Goal: Find contact information: Find contact information

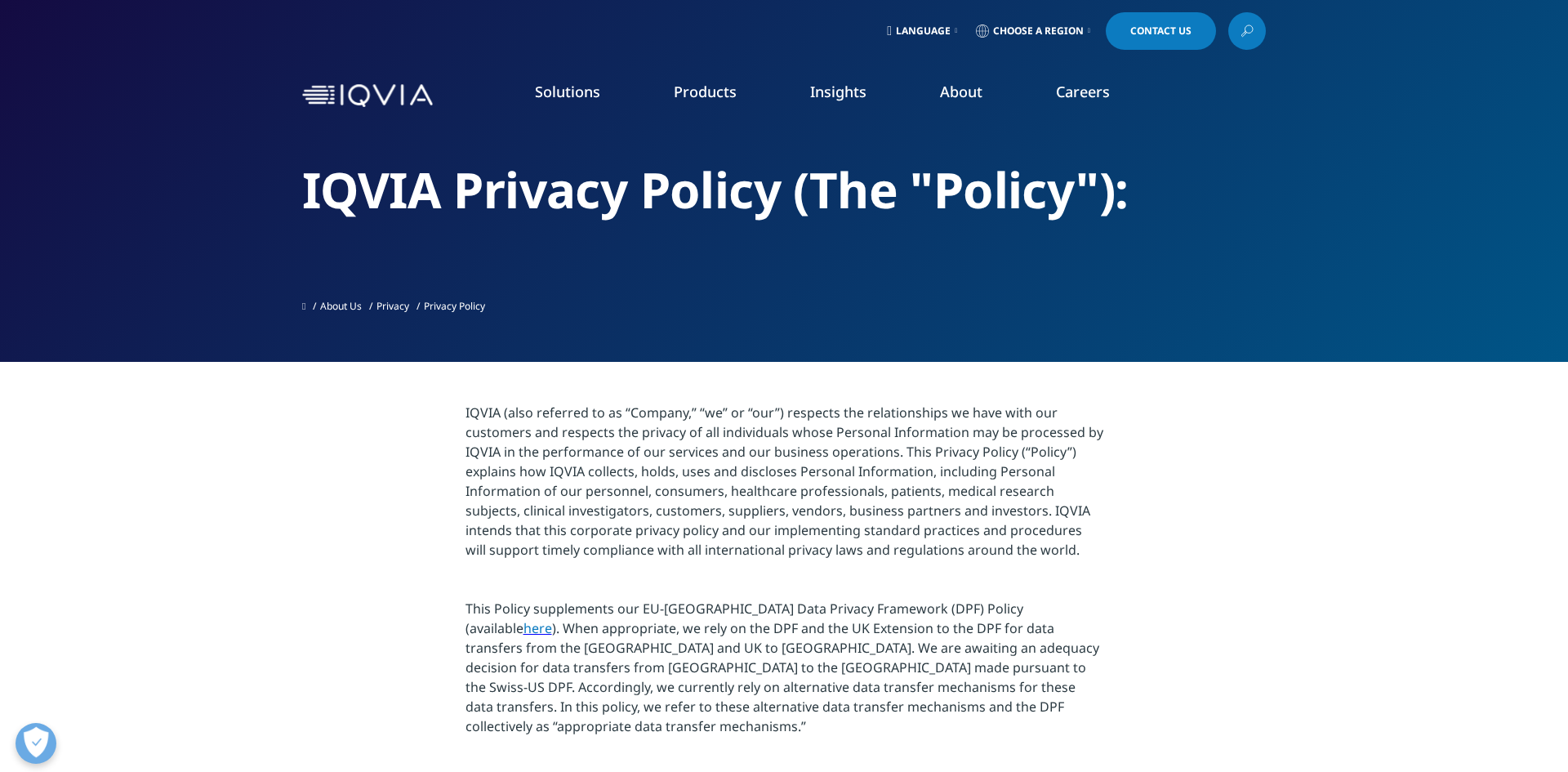
click at [1187, 39] on link "Contact Us" at bounding box center [1161, 30] width 111 height 38
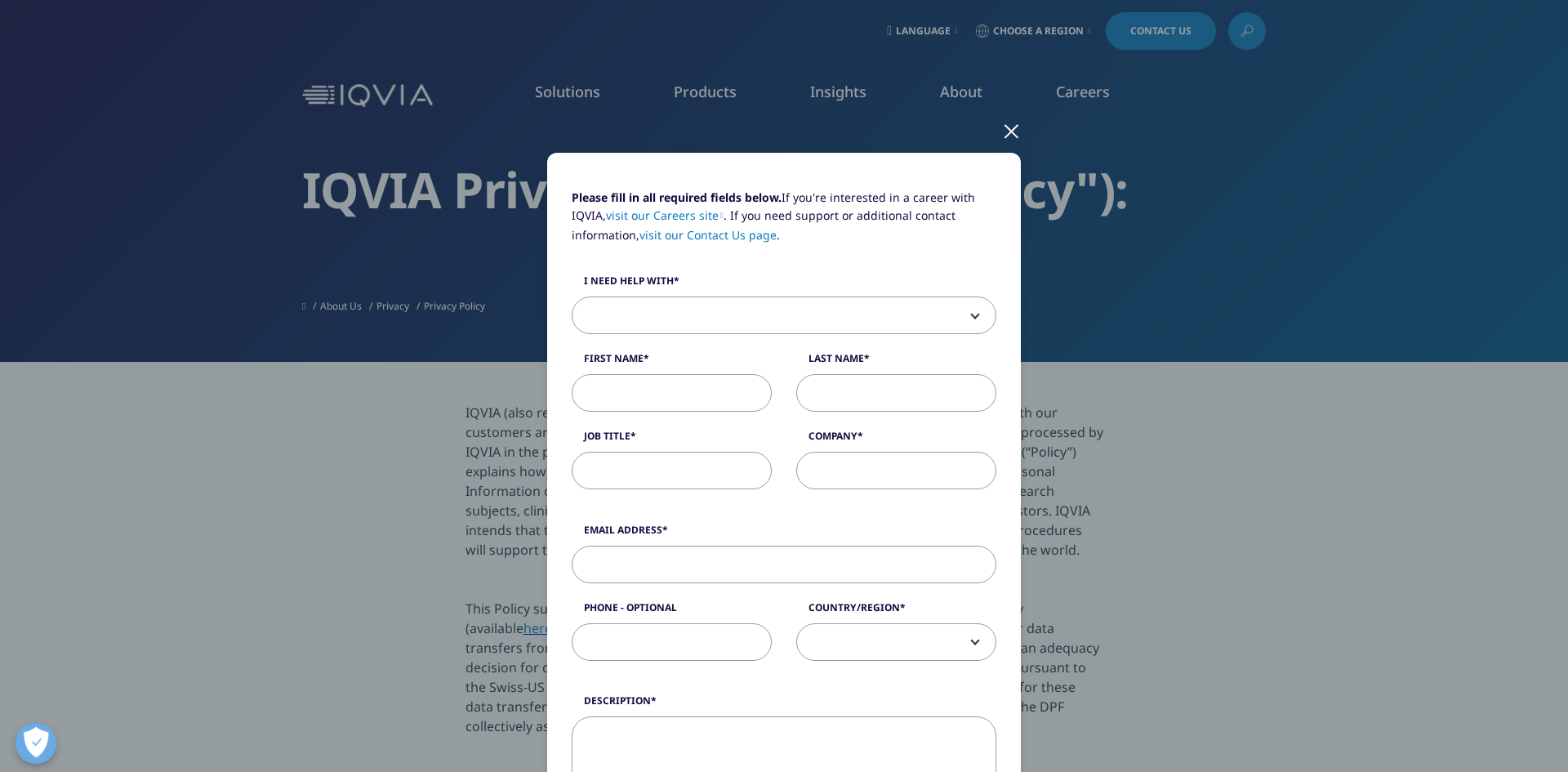
drag, startPoint x: 624, startPoint y: 272, endPoint x: 622, endPoint y: 284, distance: 12.2
click at [624, 276] on label "I need help with" at bounding box center [783, 285] width 425 height 23
click at [572, 297] on select "Sales HR/Career Patient Seeking Clinical Trials Site/Investigator Waiting List …" at bounding box center [571, 297] width 1 height 1
click at [623, 287] on label "I need help with" at bounding box center [783, 285] width 425 height 23
click at [626, 305] on span at bounding box center [783, 316] width 423 height 38
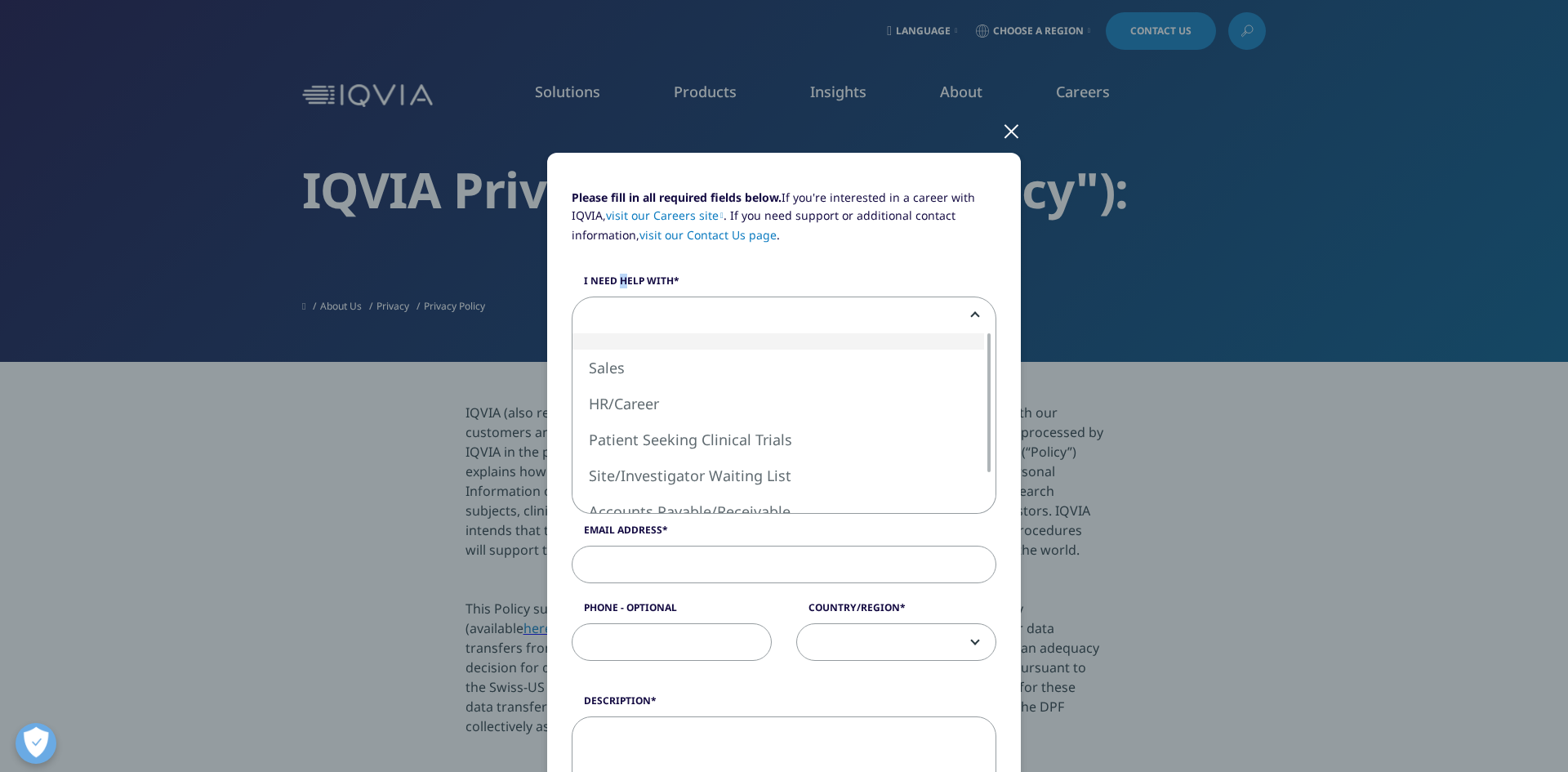
click at [626, 305] on span at bounding box center [783, 316] width 423 height 38
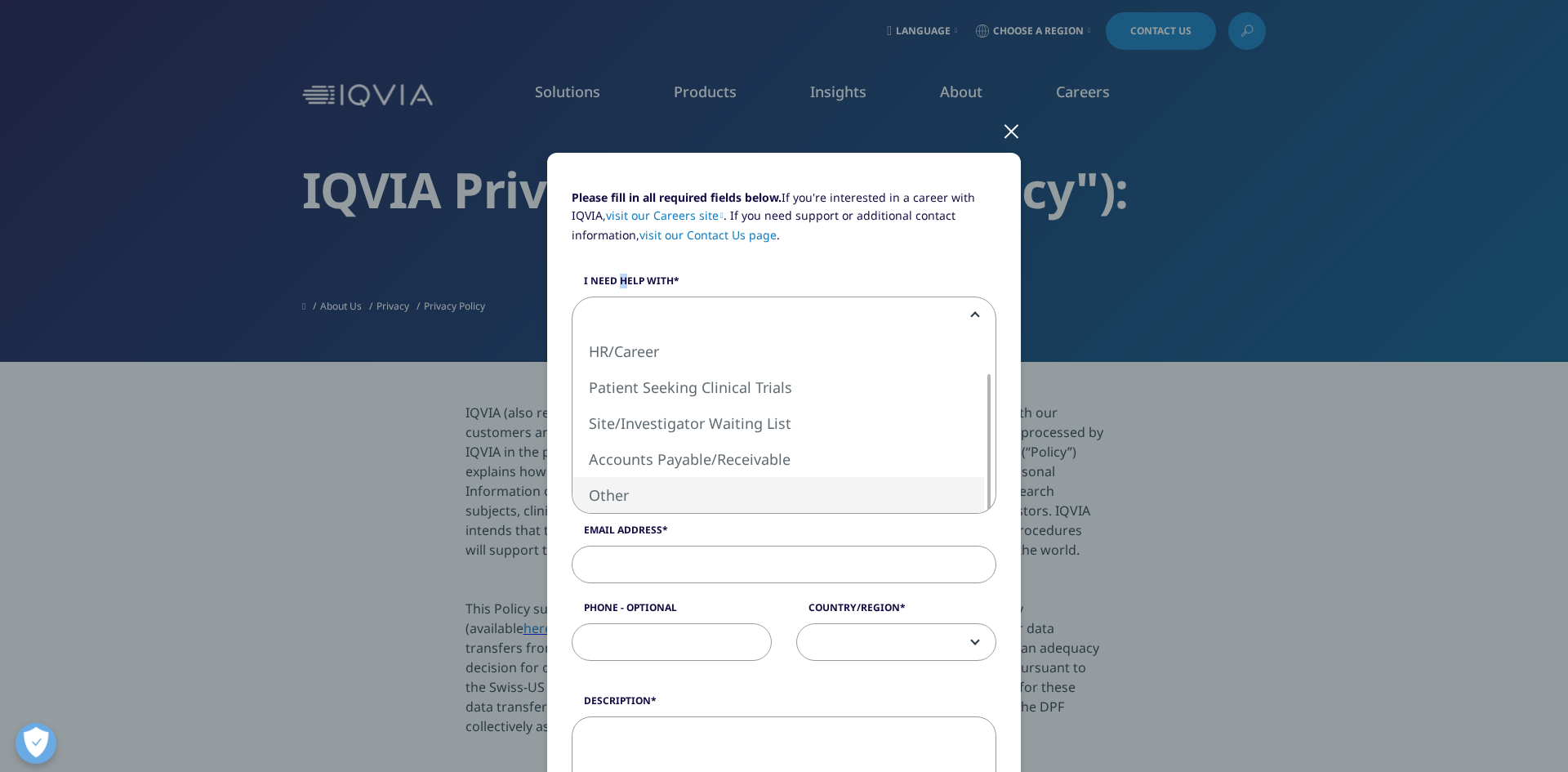
select select "Other"
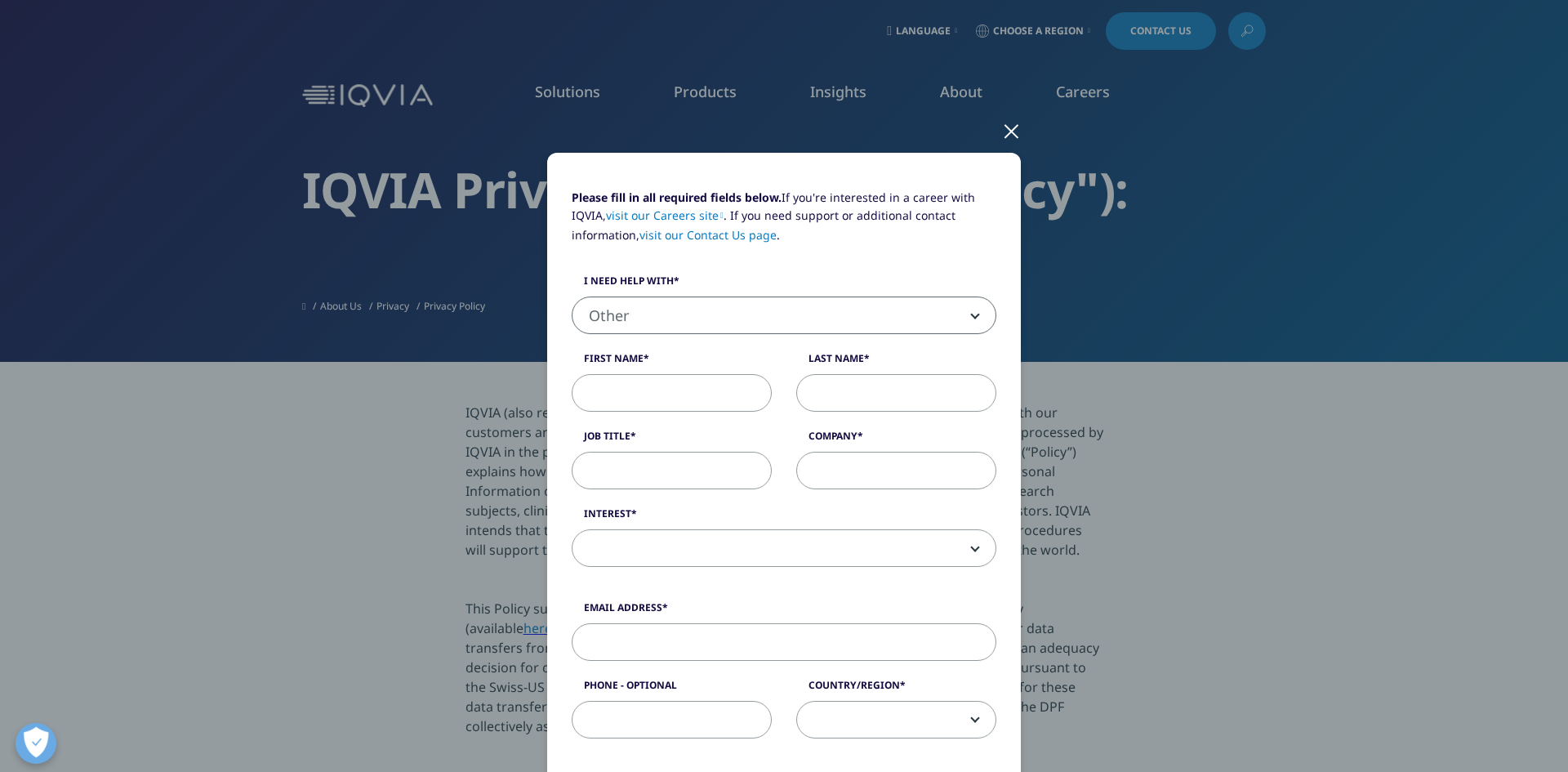
click at [649, 384] on input "First Name" at bounding box center [671, 392] width 200 height 38
type input "liliane"
click at [901, 419] on div "Please fill in all required fields below. If you're interested in a career with…" at bounding box center [783, 386] width 449 height 395
click at [895, 395] on input "Last Name" at bounding box center [895, 392] width 200 height 38
type input "noundjio"
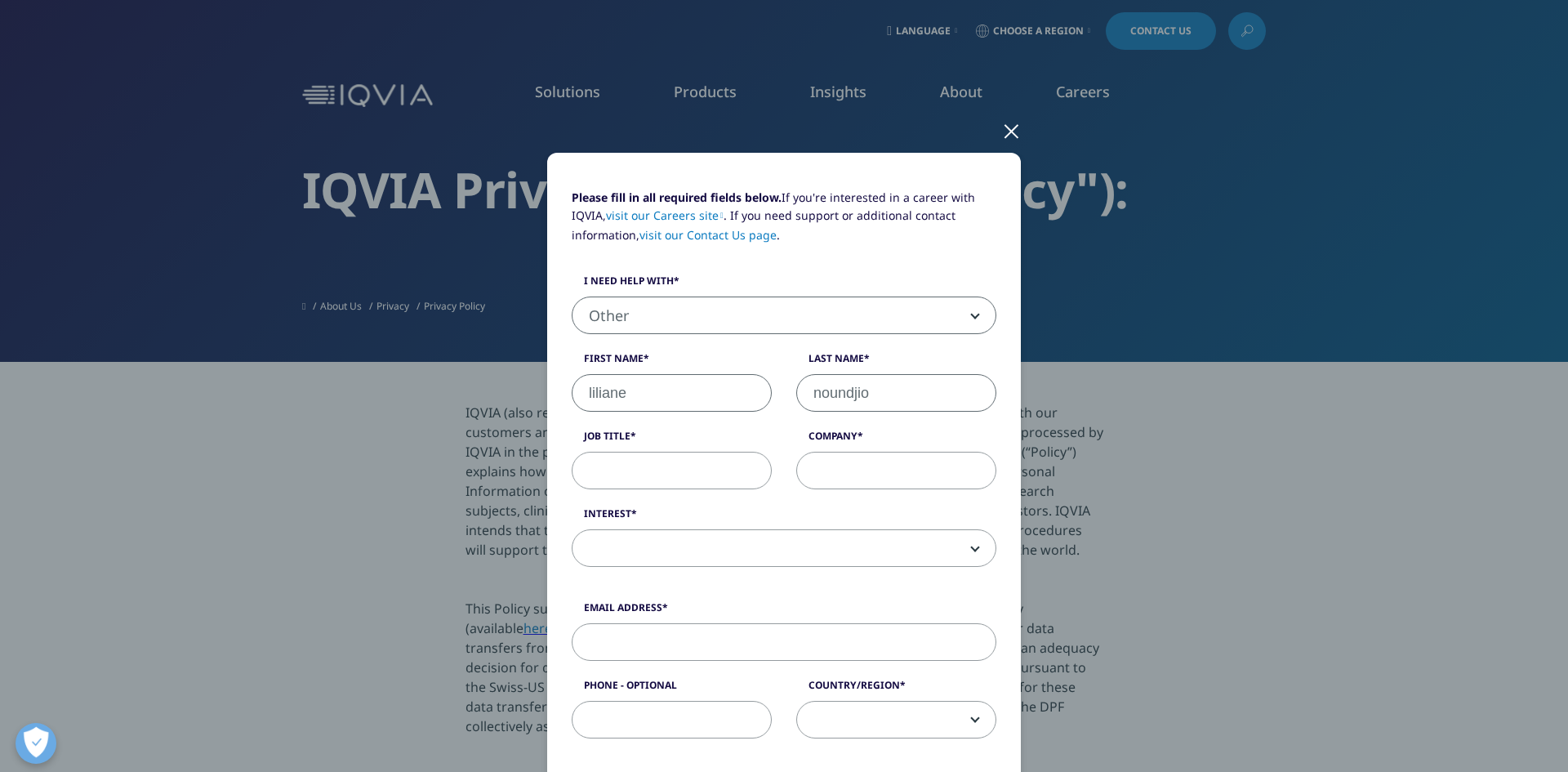
click at [700, 471] on input "Job Title" at bounding box center [671, 470] width 200 height 38
type input "l"
type input "T"
type input "Field Tech"
click at [822, 472] on input "Company" at bounding box center [895, 470] width 200 height 38
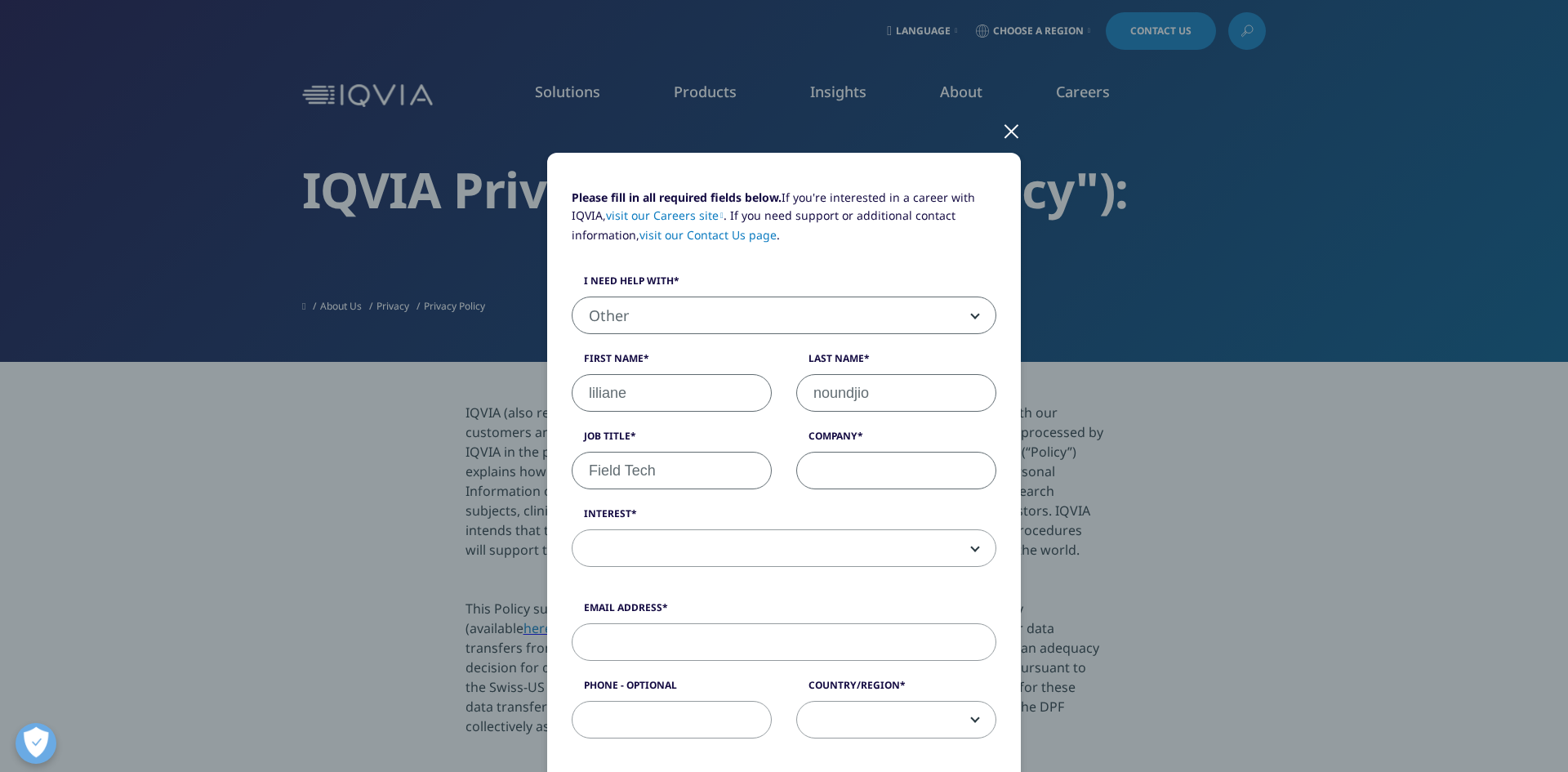
type input "I"
type input "Novasyte"
click at [704, 546] on span at bounding box center [783, 548] width 423 height 38
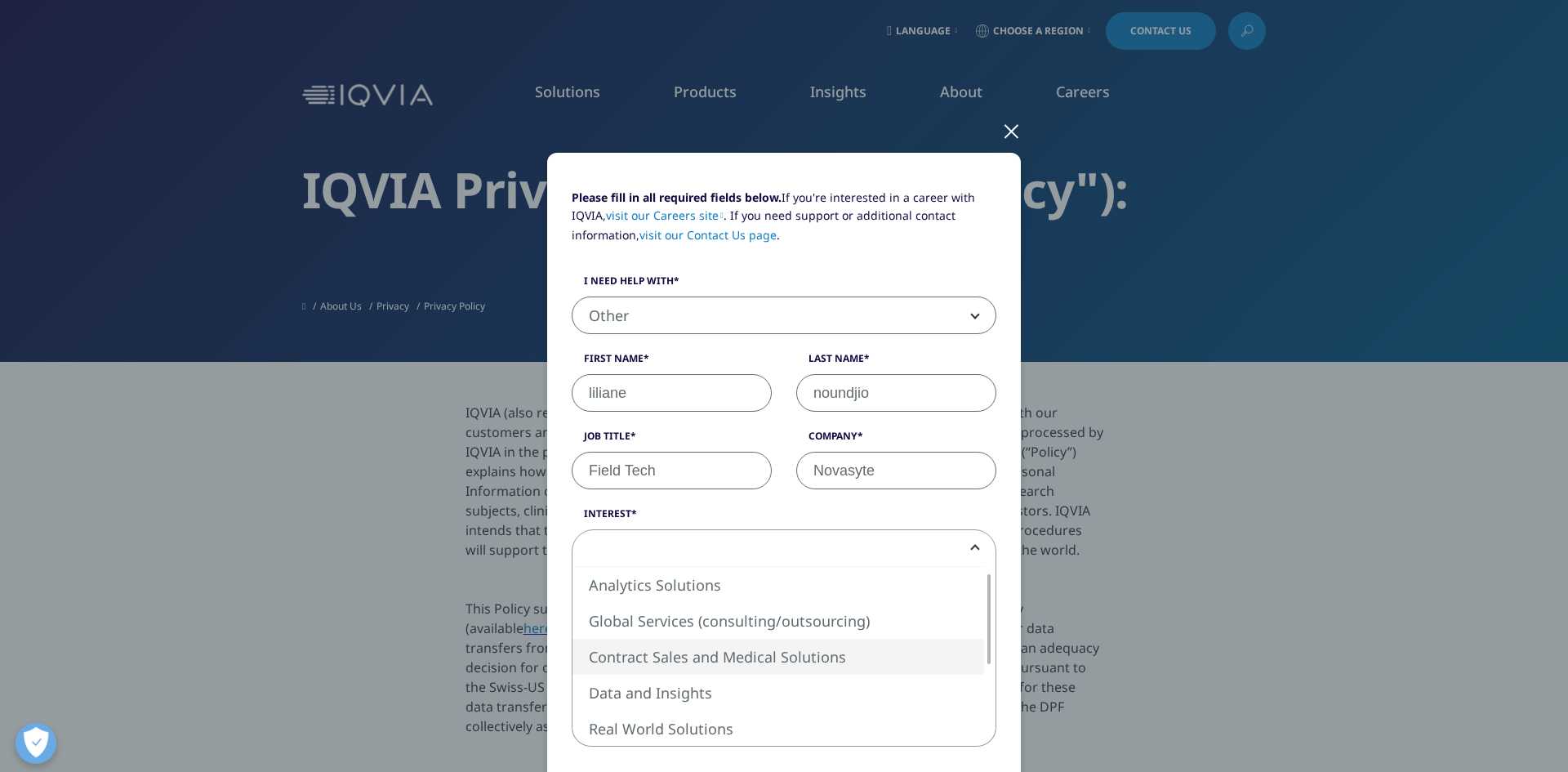
select select "Contract Sales and Medical Solutions"
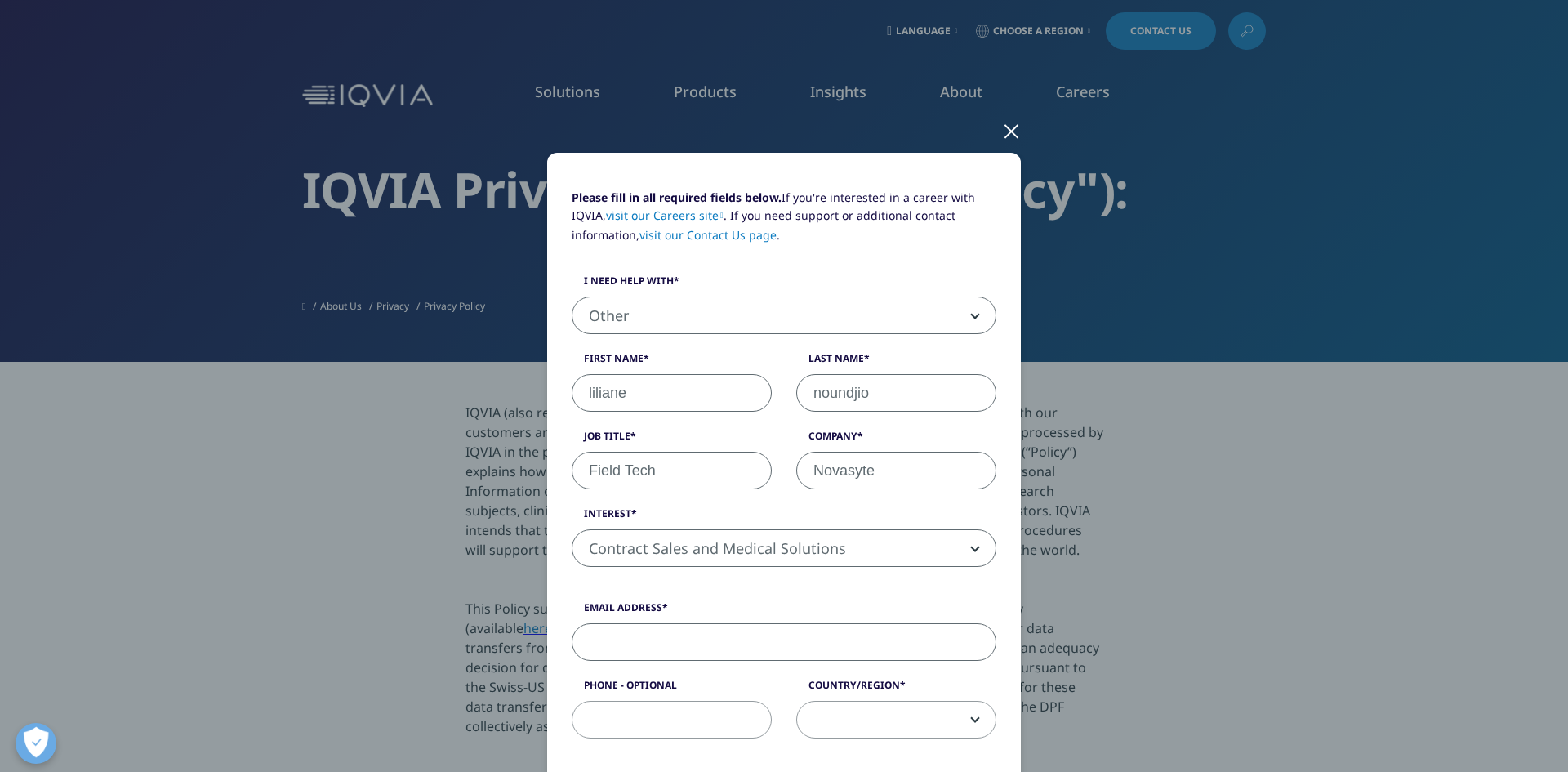
click at [687, 647] on input "Email Address" at bounding box center [783, 641] width 425 height 38
type input "noundjio@hotmail.com"
click at [664, 718] on input "Phone - Optional" at bounding box center [671, 719] width 200 height 38
click at [614, 719] on input "6784380589" at bounding box center [671, 719] width 200 height 38
click at [647, 715] on input "678-4380589" at bounding box center [671, 719] width 200 height 38
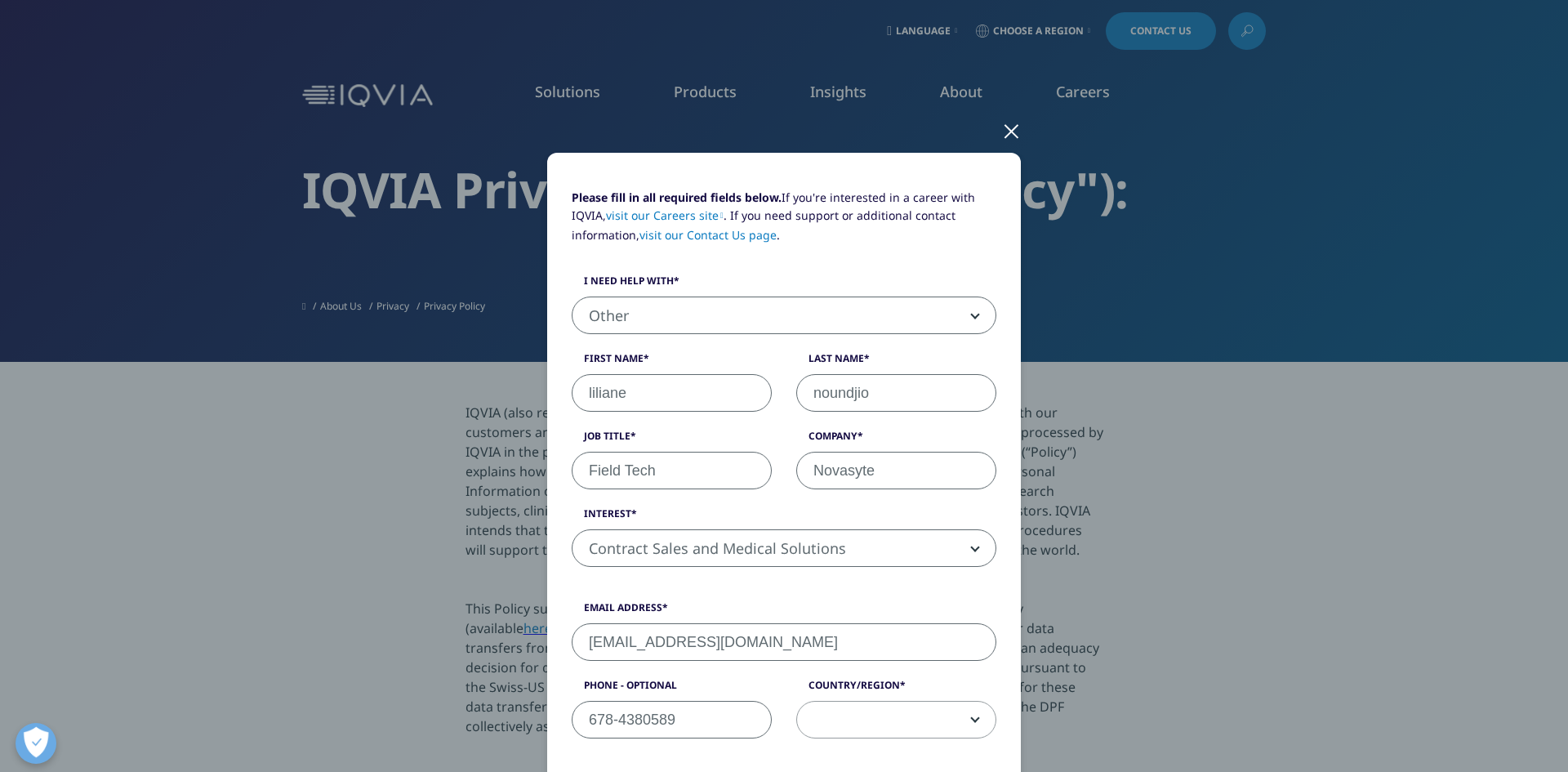
click at [638, 714] on input "678-4380589" at bounding box center [671, 719] width 200 height 38
type input "678-438-0589"
click at [847, 718] on span at bounding box center [895, 719] width 198 height 38
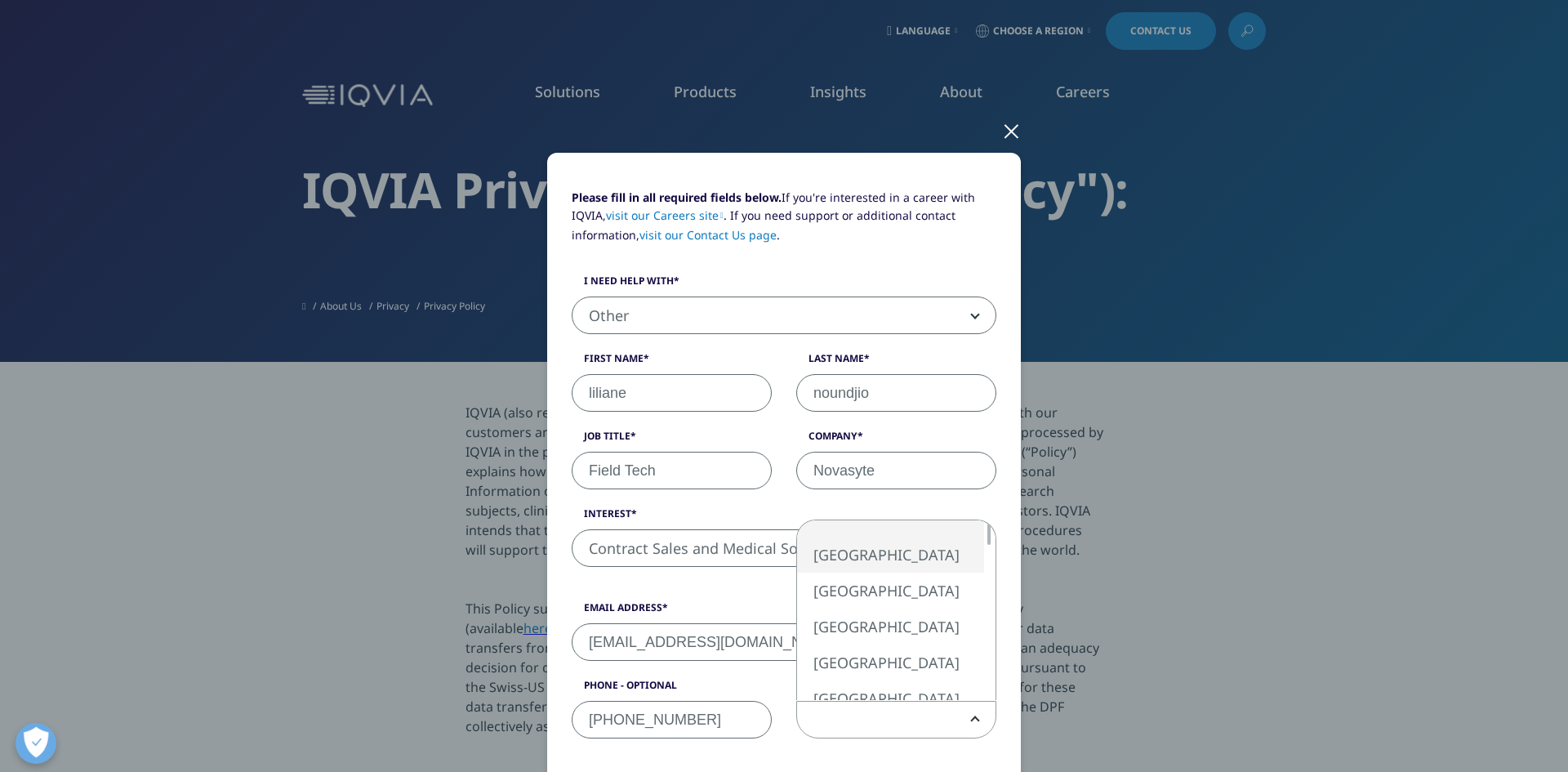
select select "[GEOGRAPHIC_DATA]"
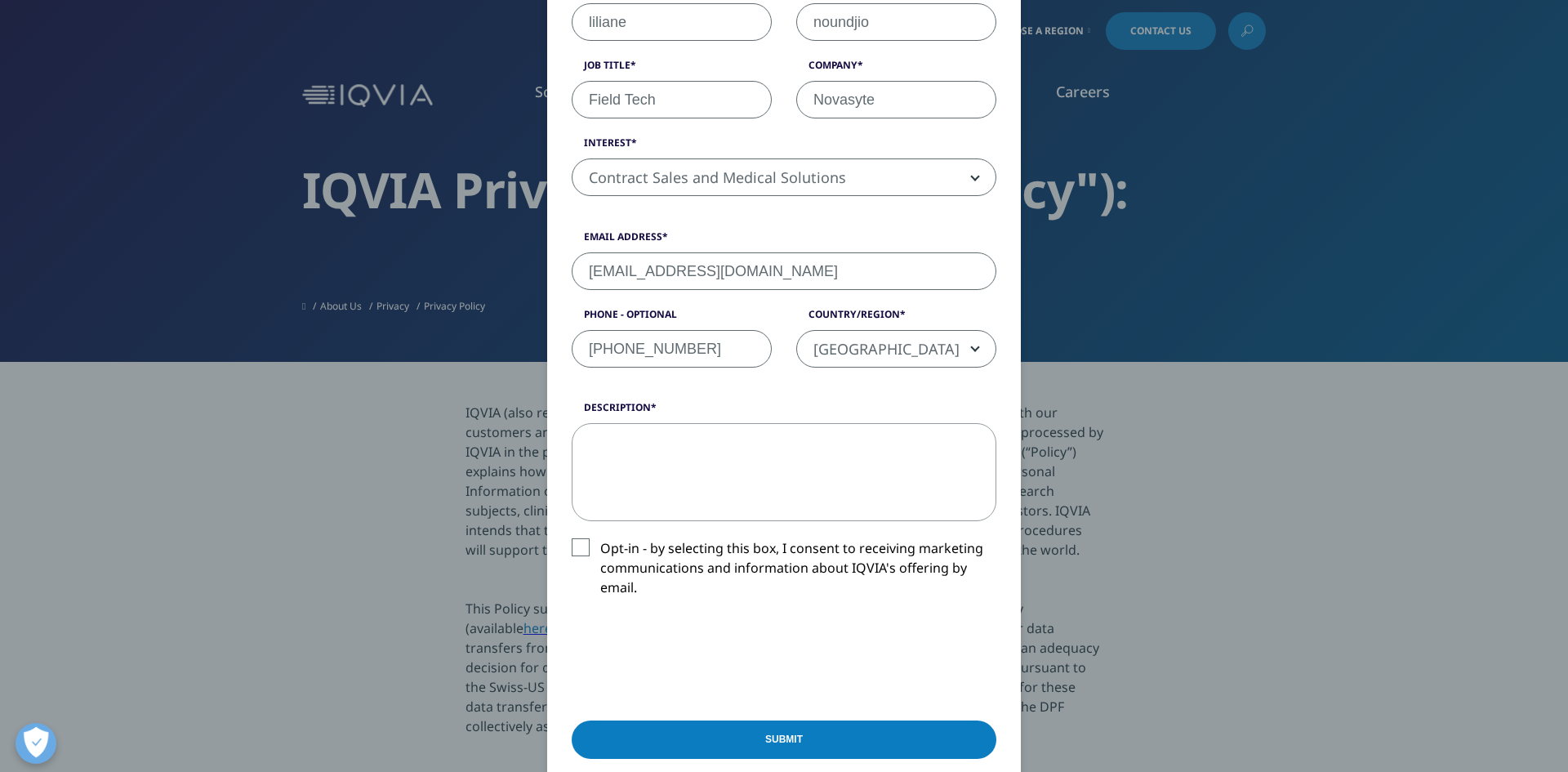
scroll to position [492, 0]
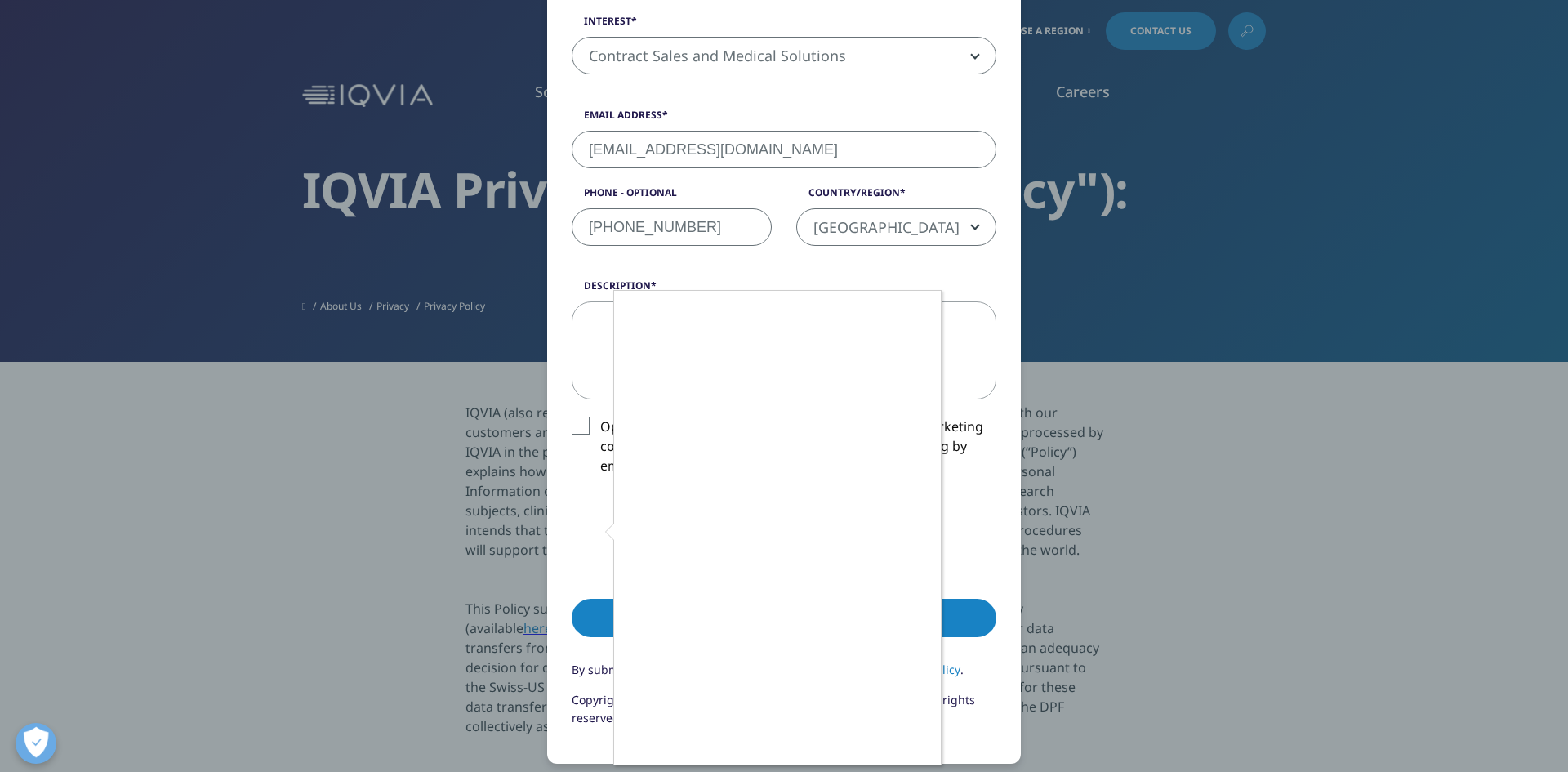
click at [899, 767] on div at bounding box center [784, 386] width 1568 height 772
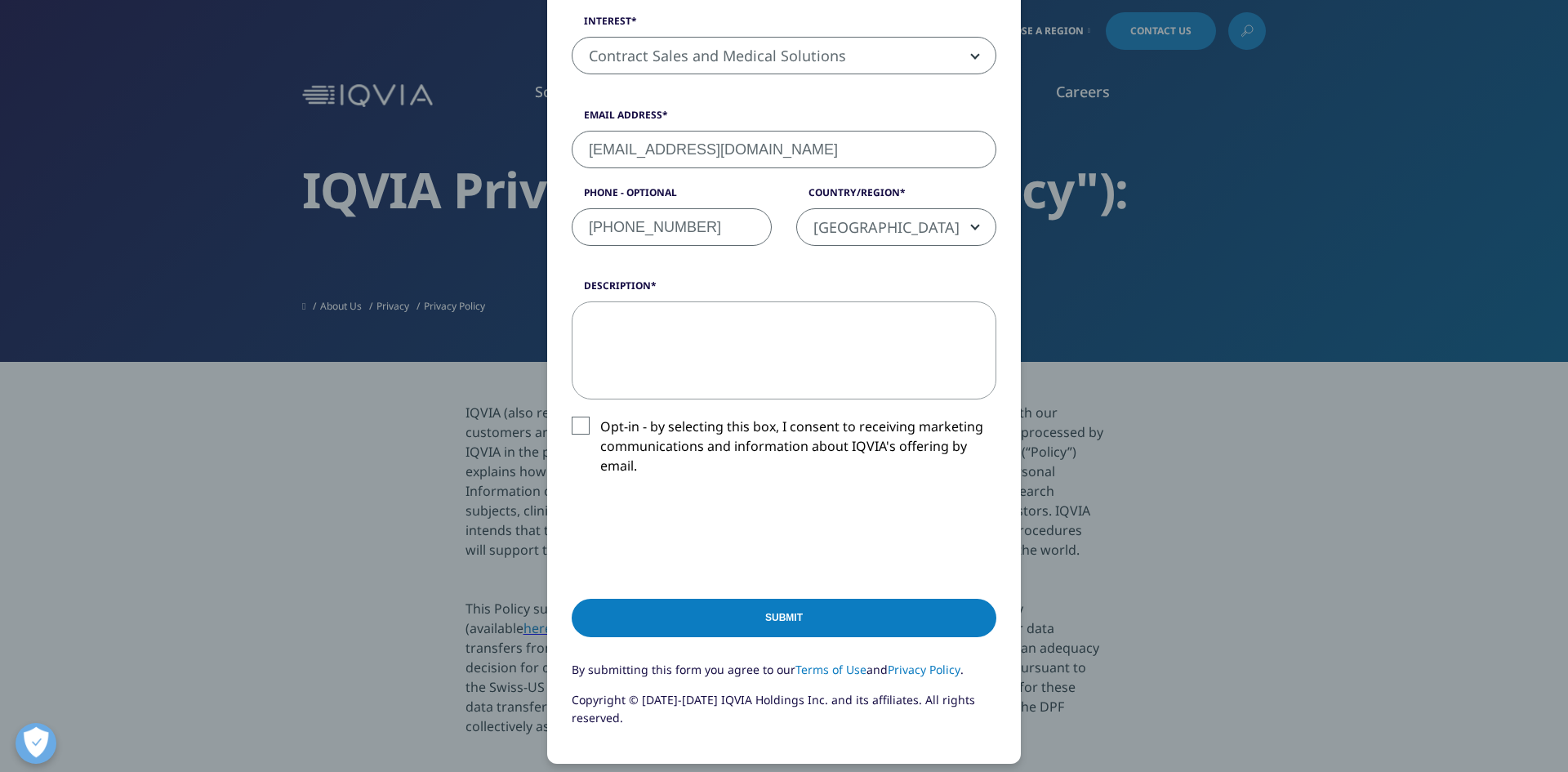
click at [825, 624] on input "Submit" at bounding box center [783, 618] width 425 height 39
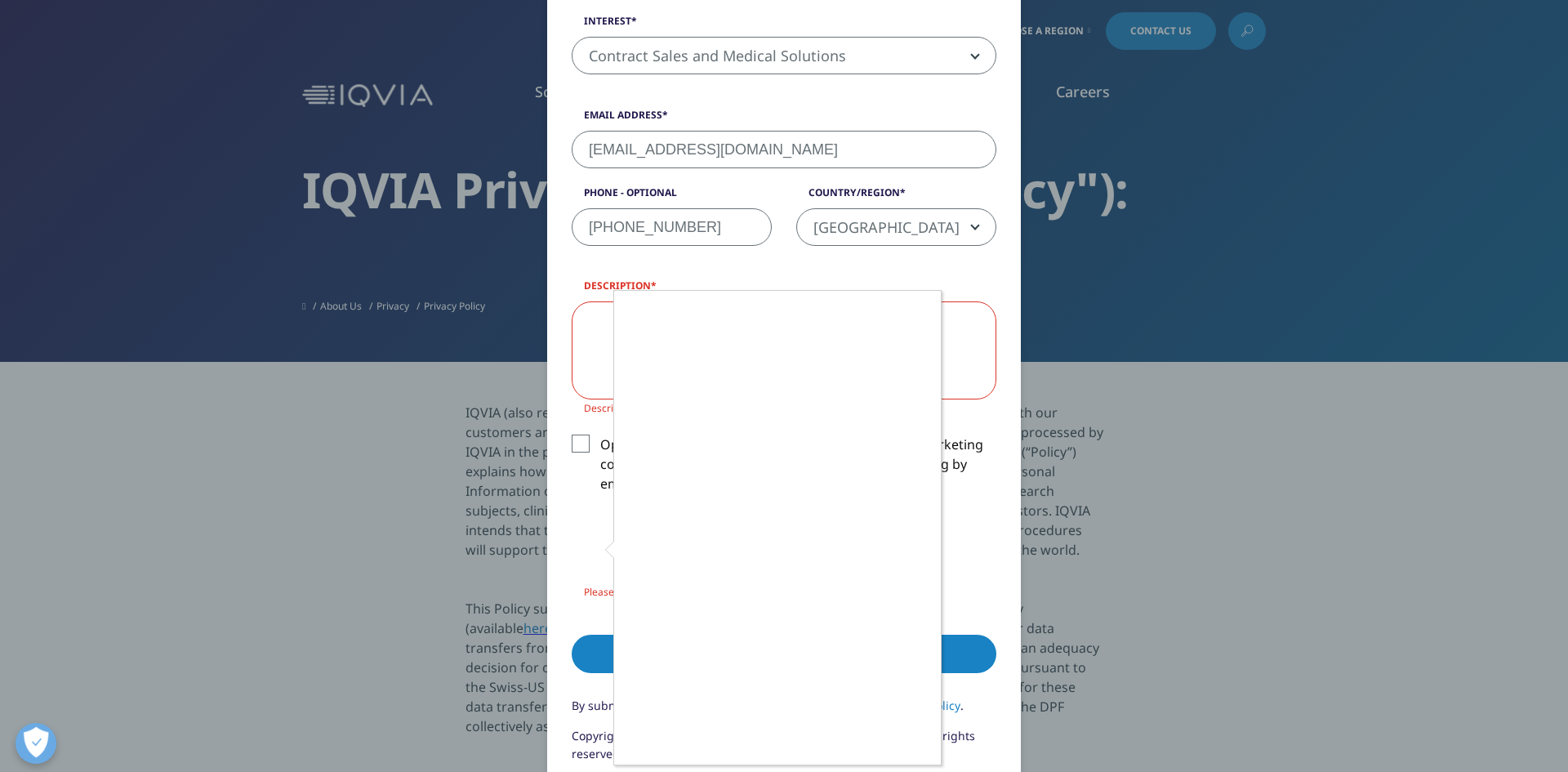
click at [580, 449] on div at bounding box center [784, 386] width 1568 height 772
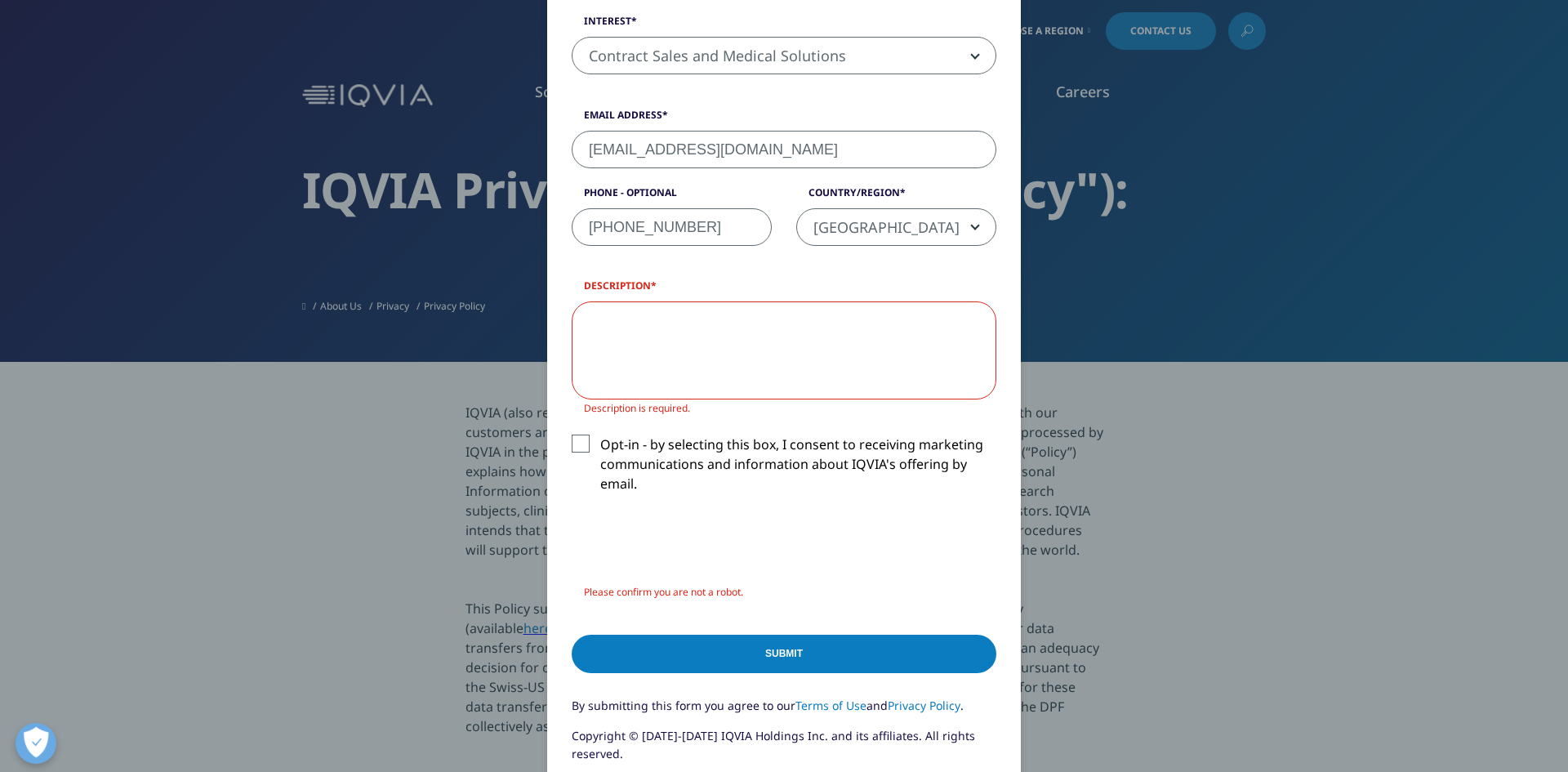
drag, startPoint x: 572, startPoint y: 435, endPoint x: 571, endPoint y: 446, distance: 11.0
click at [571, 437] on label "Opt-in - by selecting this box, I consent to receiving marketing communications…" at bounding box center [783, 469] width 425 height 68
click at [600, 435] on input "Opt-in - by selecting this box, I consent to receiving marketing communications…" at bounding box center [600, 435] width 0 height 0
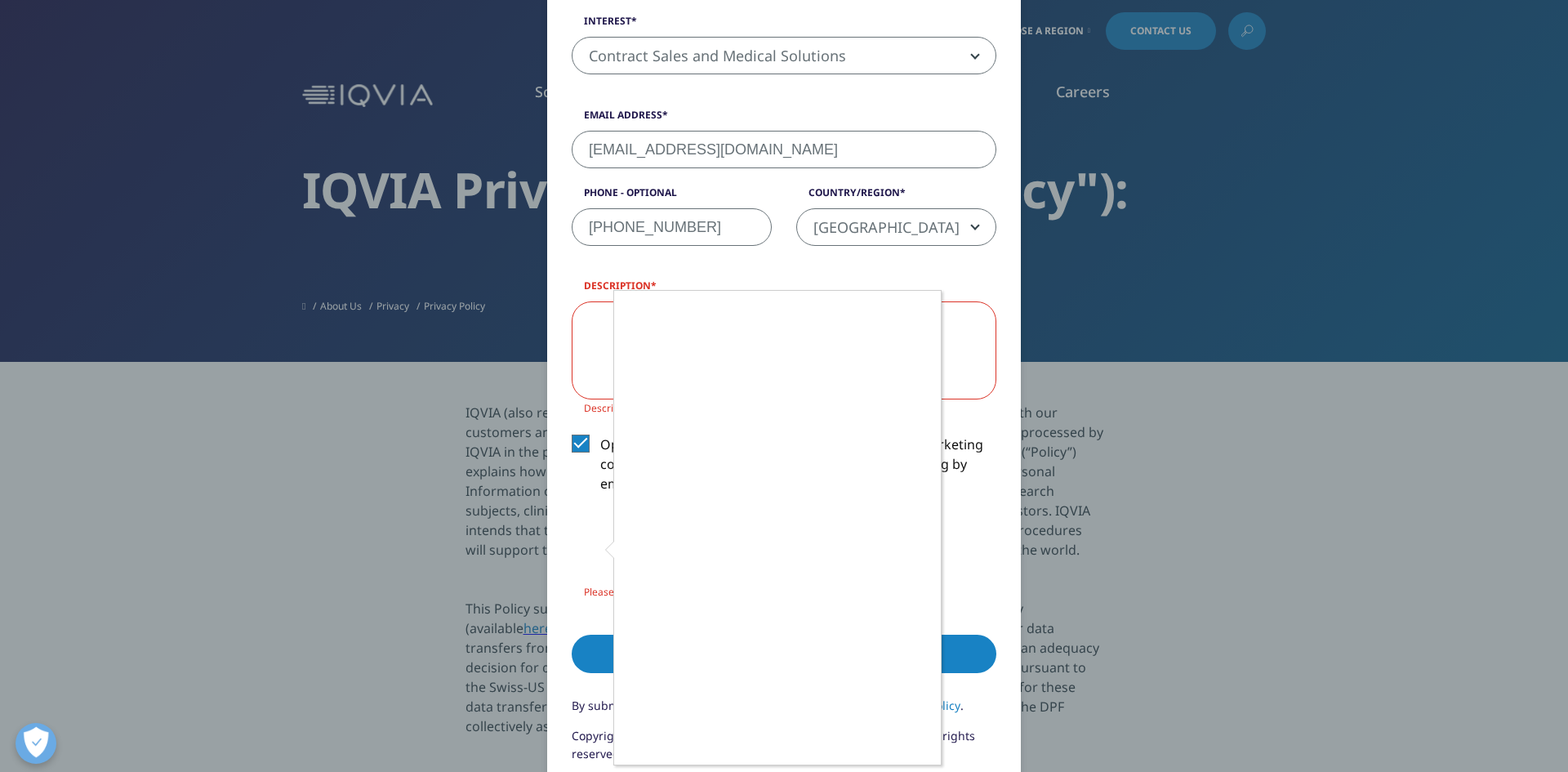
click at [597, 549] on div at bounding box center [784, 386] width 1568 height 772
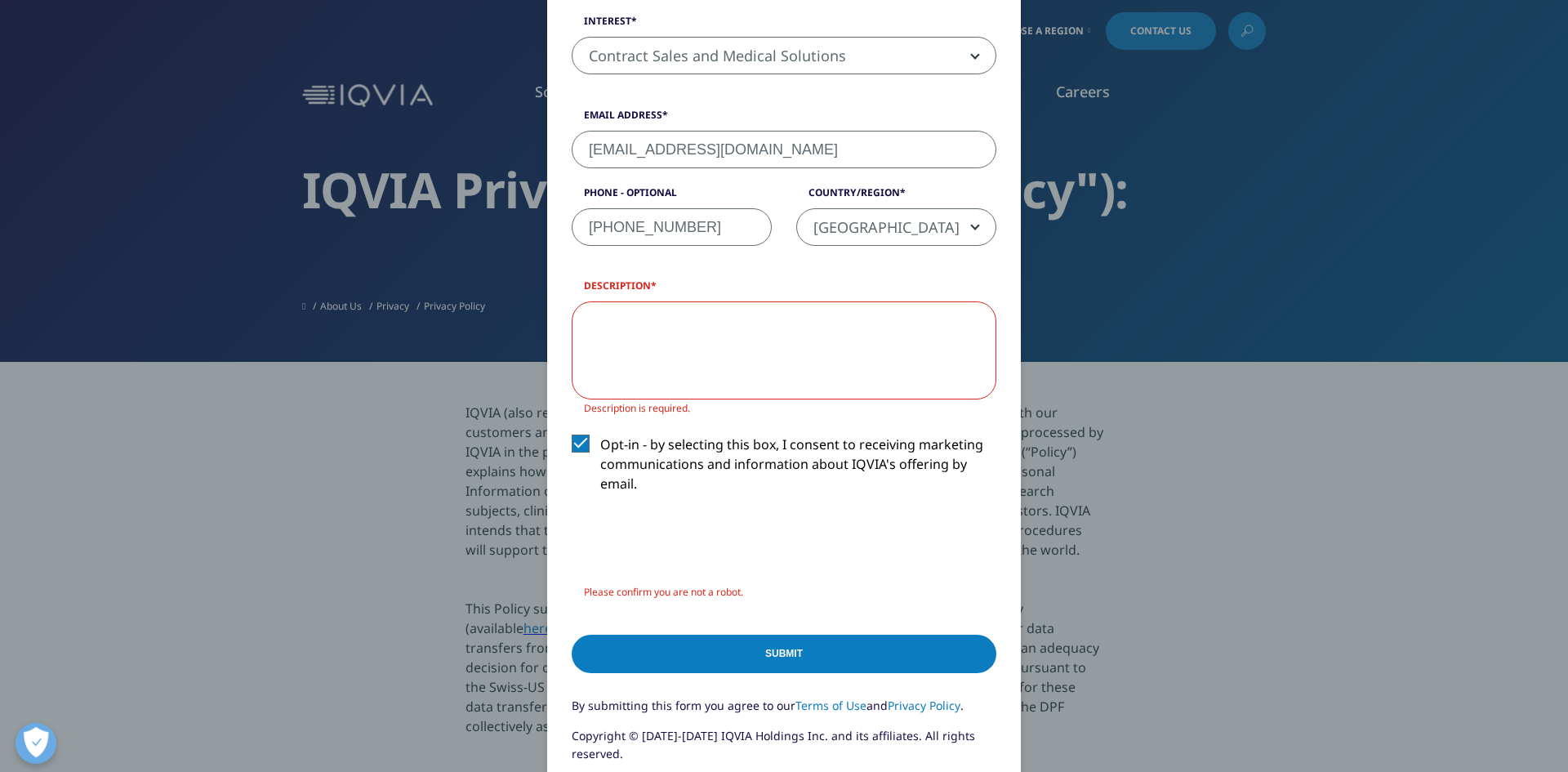
click at [794, 662] on input "Submit" at bounding box center [783, 654] width 425 height 39
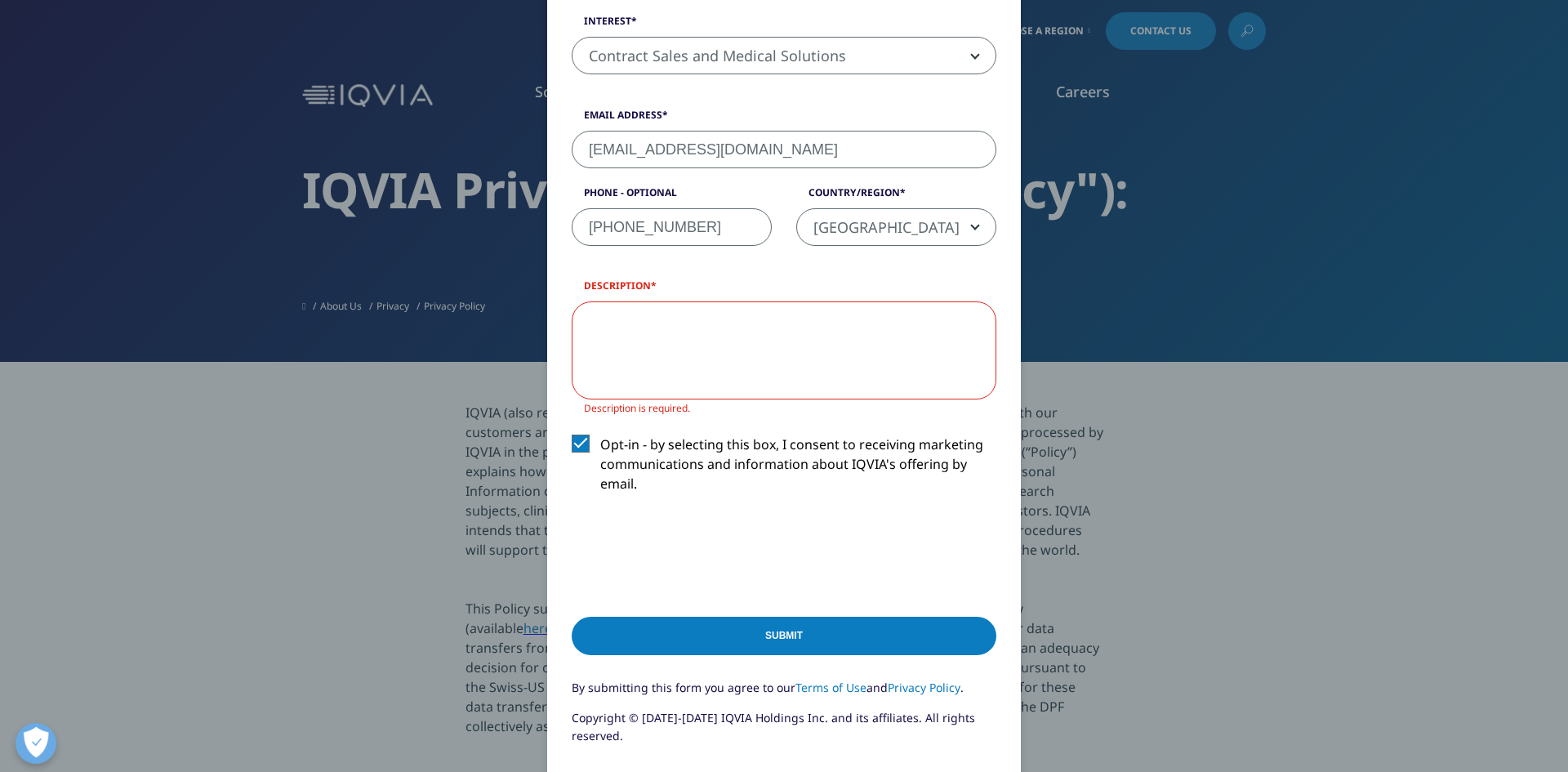
click at [776, 636] on input "Submit" at bounding box center [783, 636] width 425 height 39
click at [622, 336] on textarea "Description" at bounding box center [783, 350] width 425 height 98
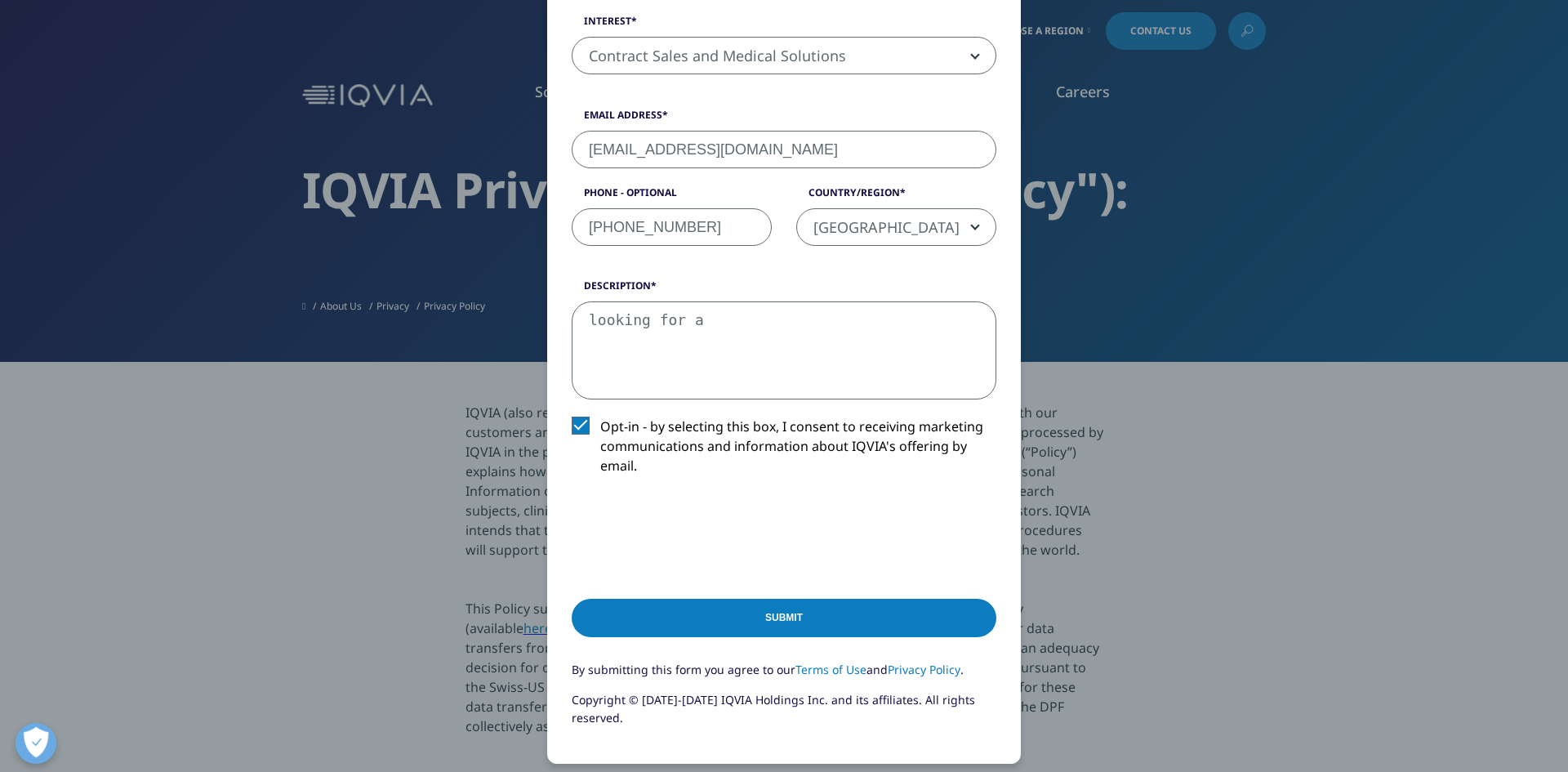
type textarea "looking for a c"
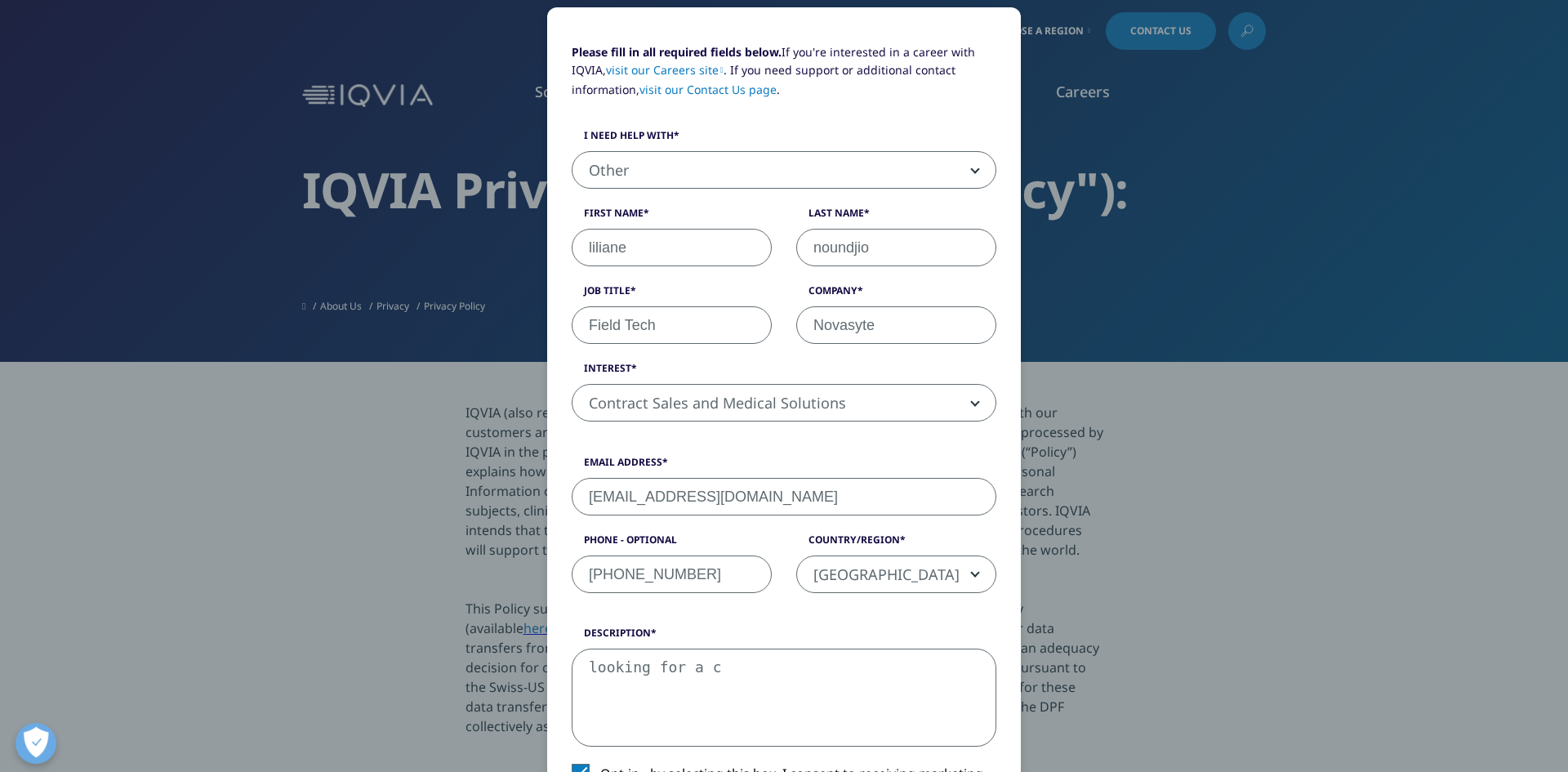
scroll to position [176, 0]
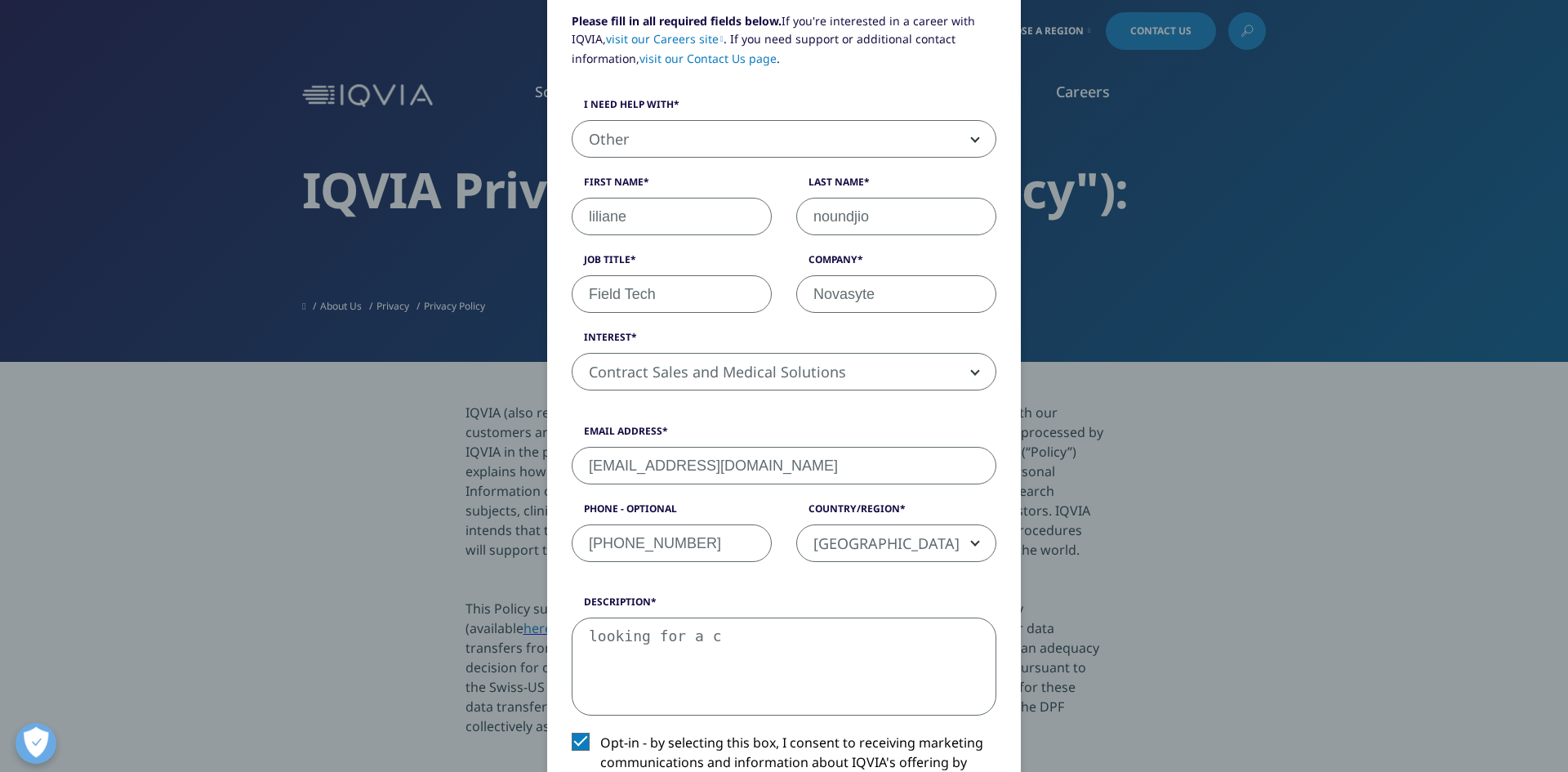
drag, startPoint x: 751, startPoint y: 644, endPoint x: 572, endPoint y: 649, distance: 179.1
click at [572, 649] on textarea "looking for a c" at bounding box center [783, 666] width 425 height 98
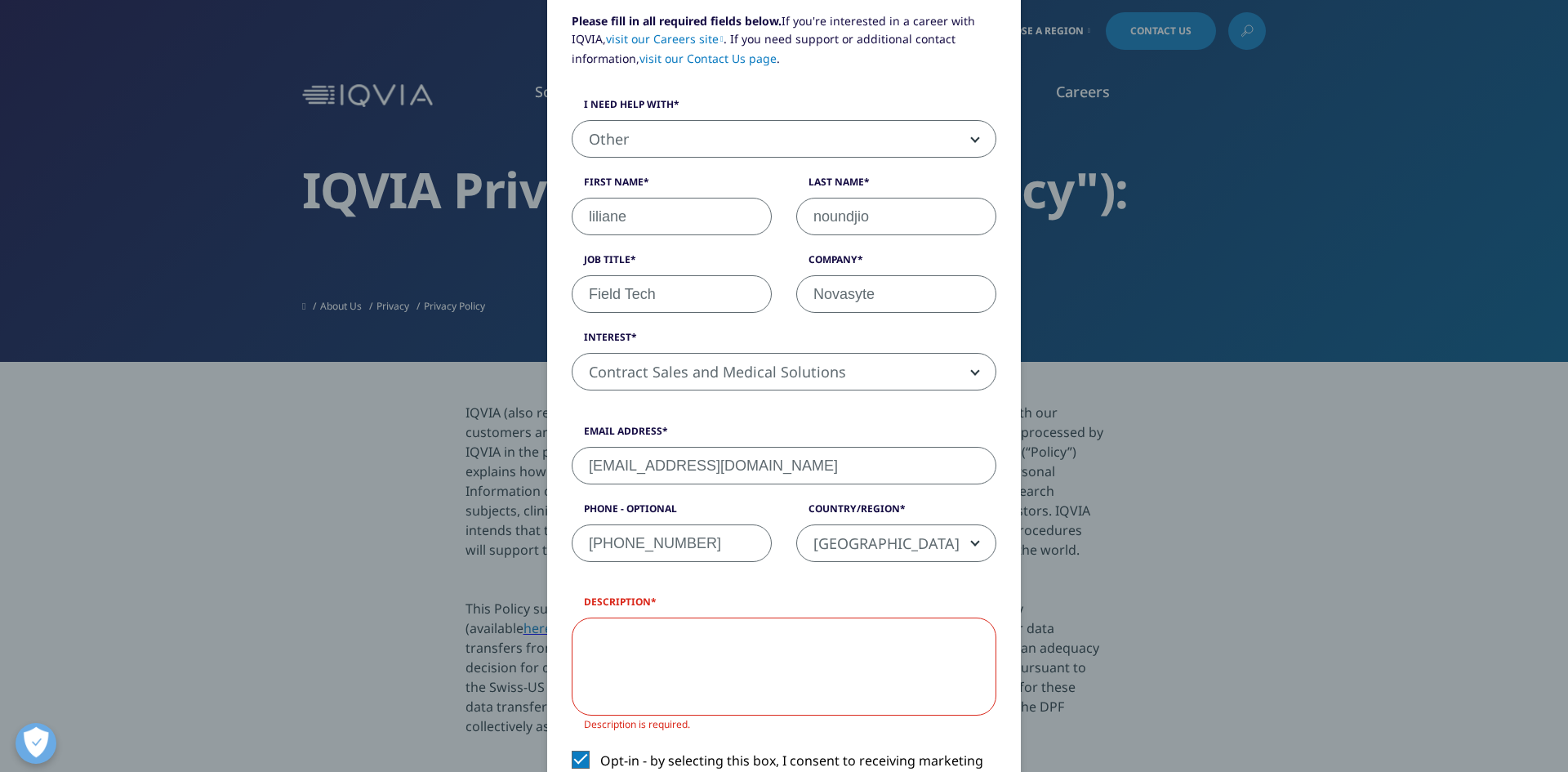
scroll to position [151, 0]
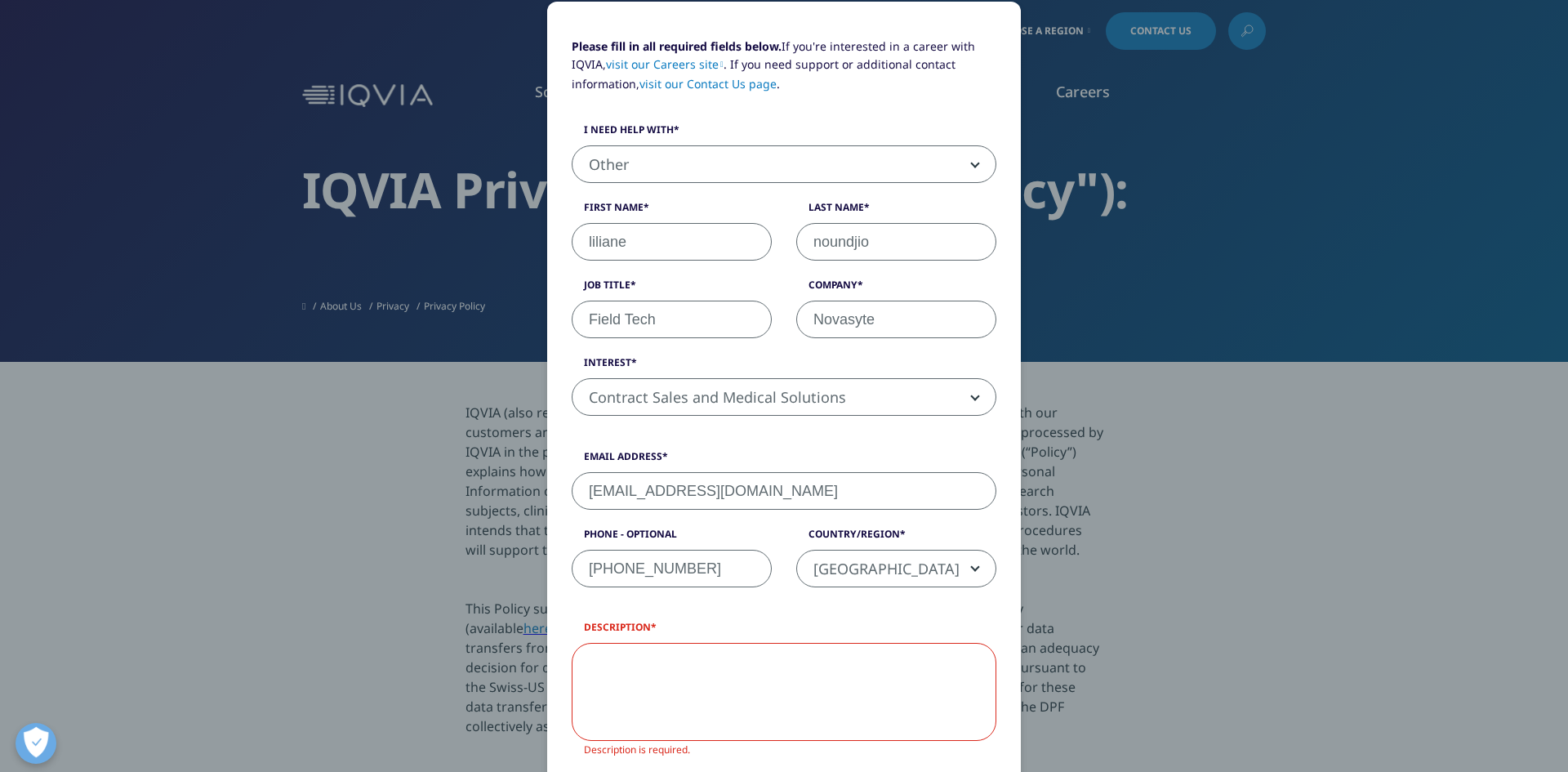
drag, startPoint x: 834, startPoint y: 46, endPoint x: 605, endPoint y: 64, distance: 229.7
click at [605, 64] on p "Please fill in all required fields below. If you're interested in a career with…" at bounding box center [783, 72] width 425 height 68
copy p "nterested in a career with IQVIA,"
paste textarea "nterested in a career with IQVIA,"
click at [588, 653] on textarea "nterested in a career with IQVIA," at bounding box center [783, 692] width 425 height 98
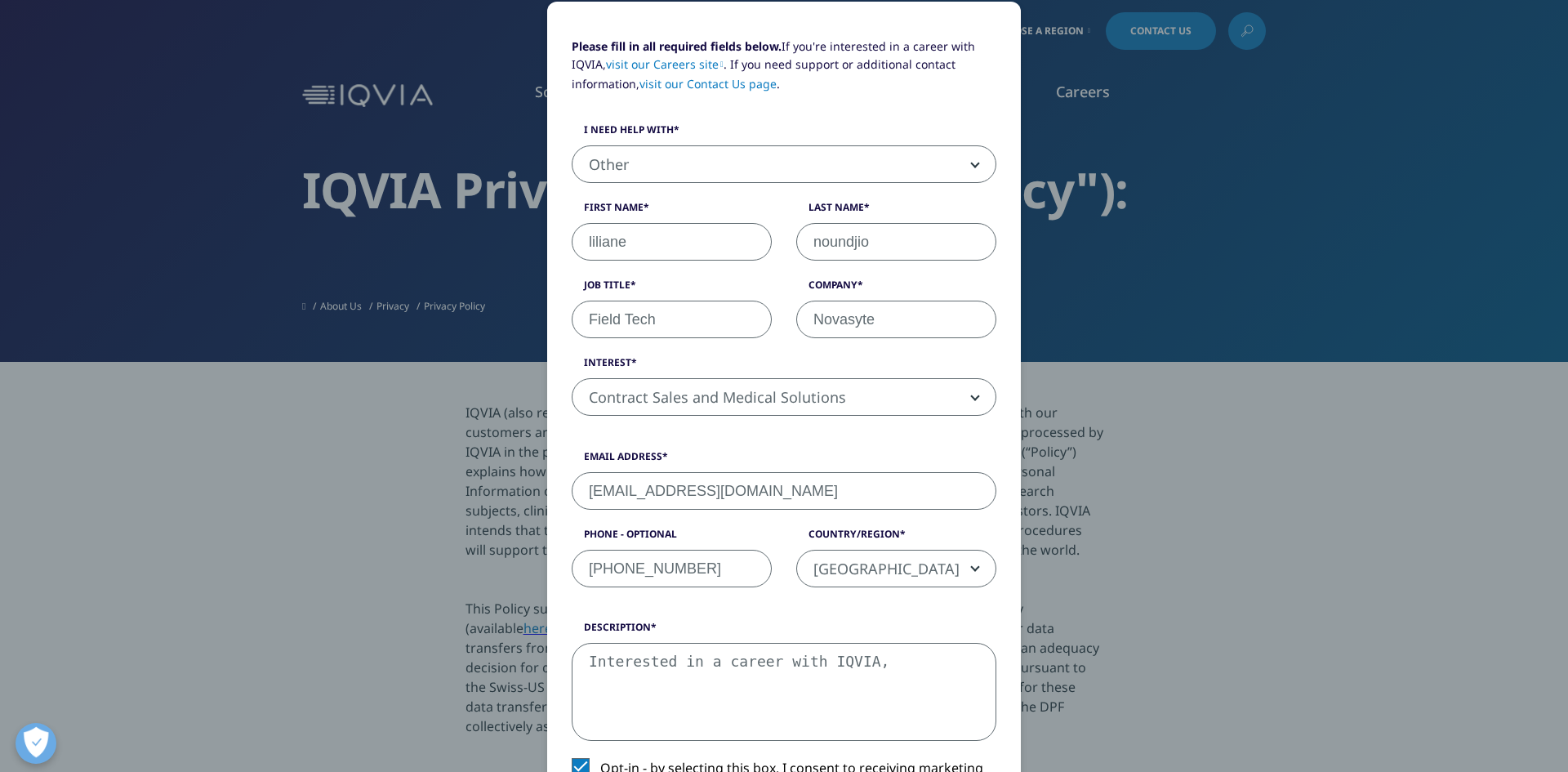
click at [837, 710] on textarea "Interested in a career with IQVIA," at bounding box center [783, 692] width 425 height 98
click at [902, 658] on textarea "Interested in a career with IQVIA," at bounding box center [783, 692] width 425 height 98
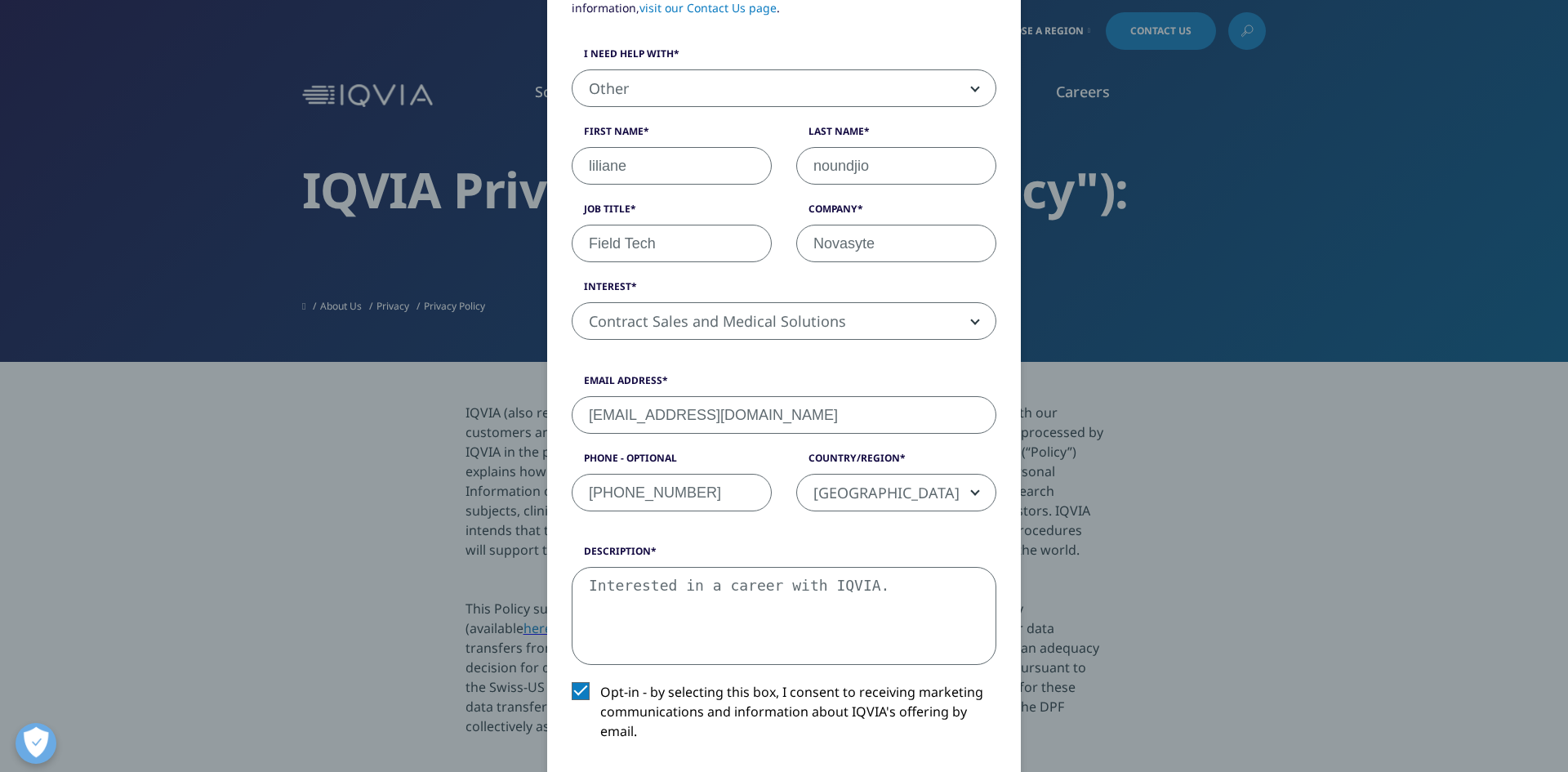
scroll to position [450, 0]
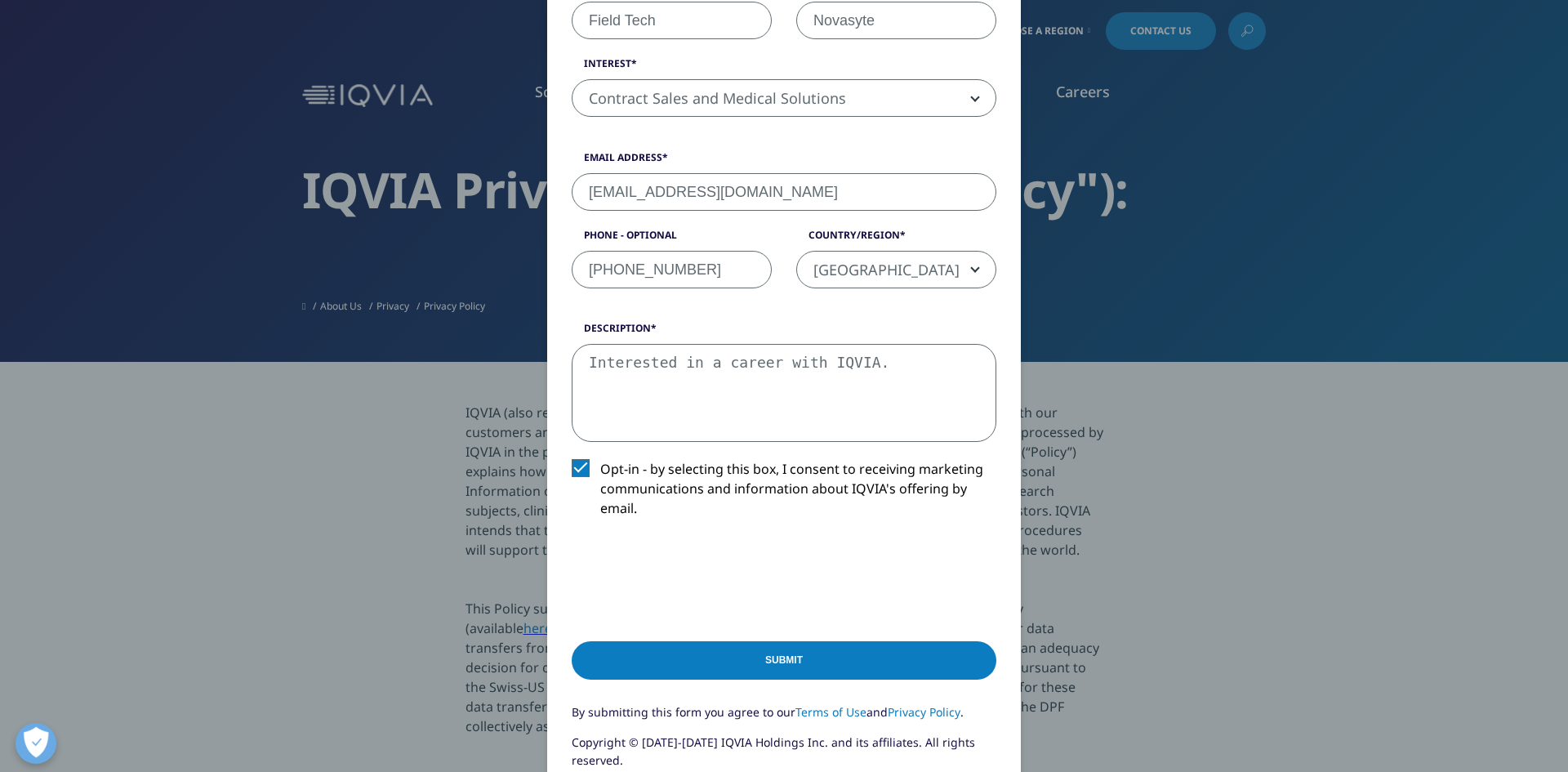
type textarea "Interested in a career with IQVIA."
click at [751, 646] on input "Submit" at bounding box center [783, 661] width 425 height 39
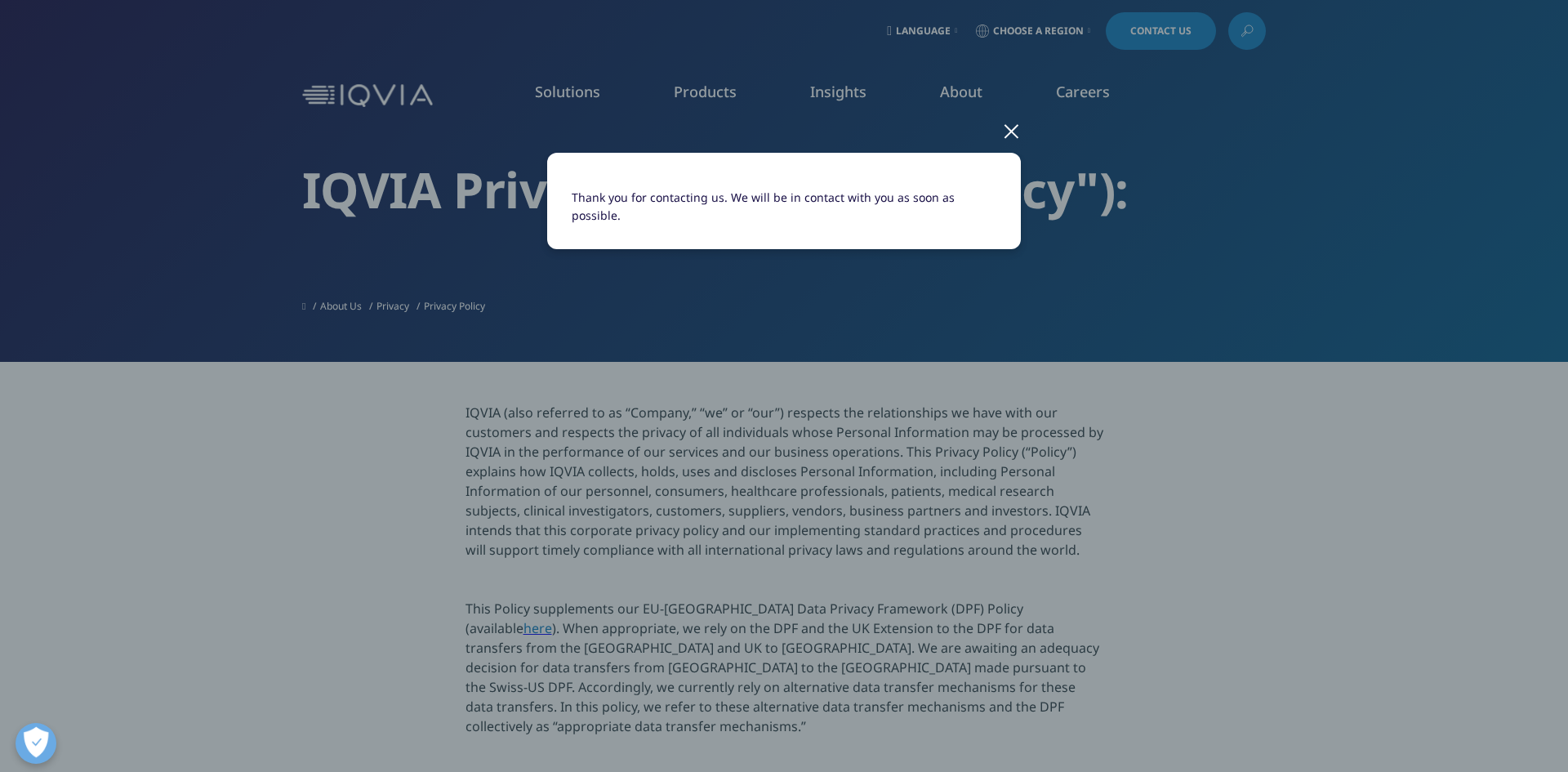
scroll to position [0, 0]
click at [1009, 127] on div at bounding box center [1011, 130] width 18 height 45
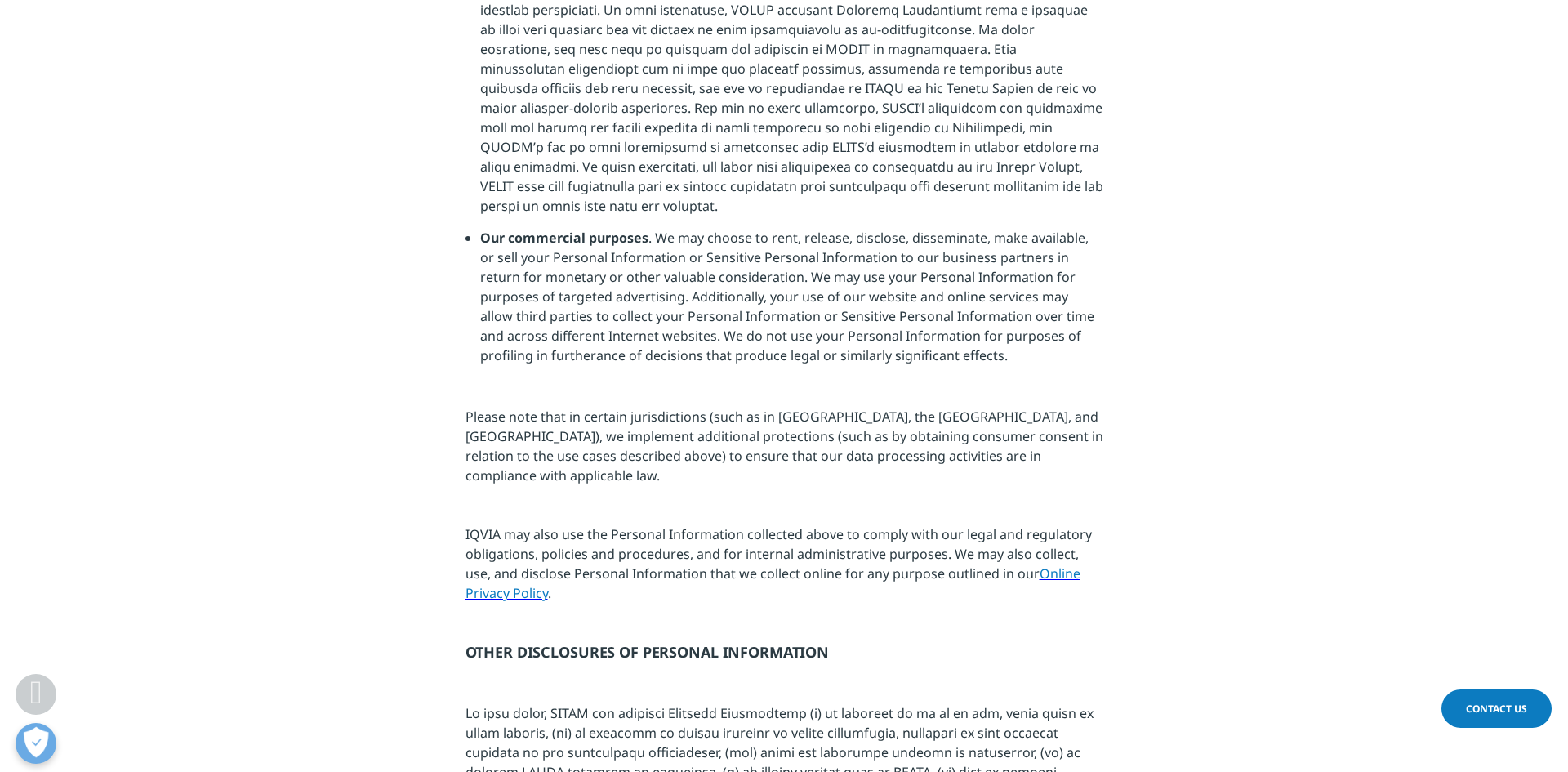
scroll to position [4160, 0]
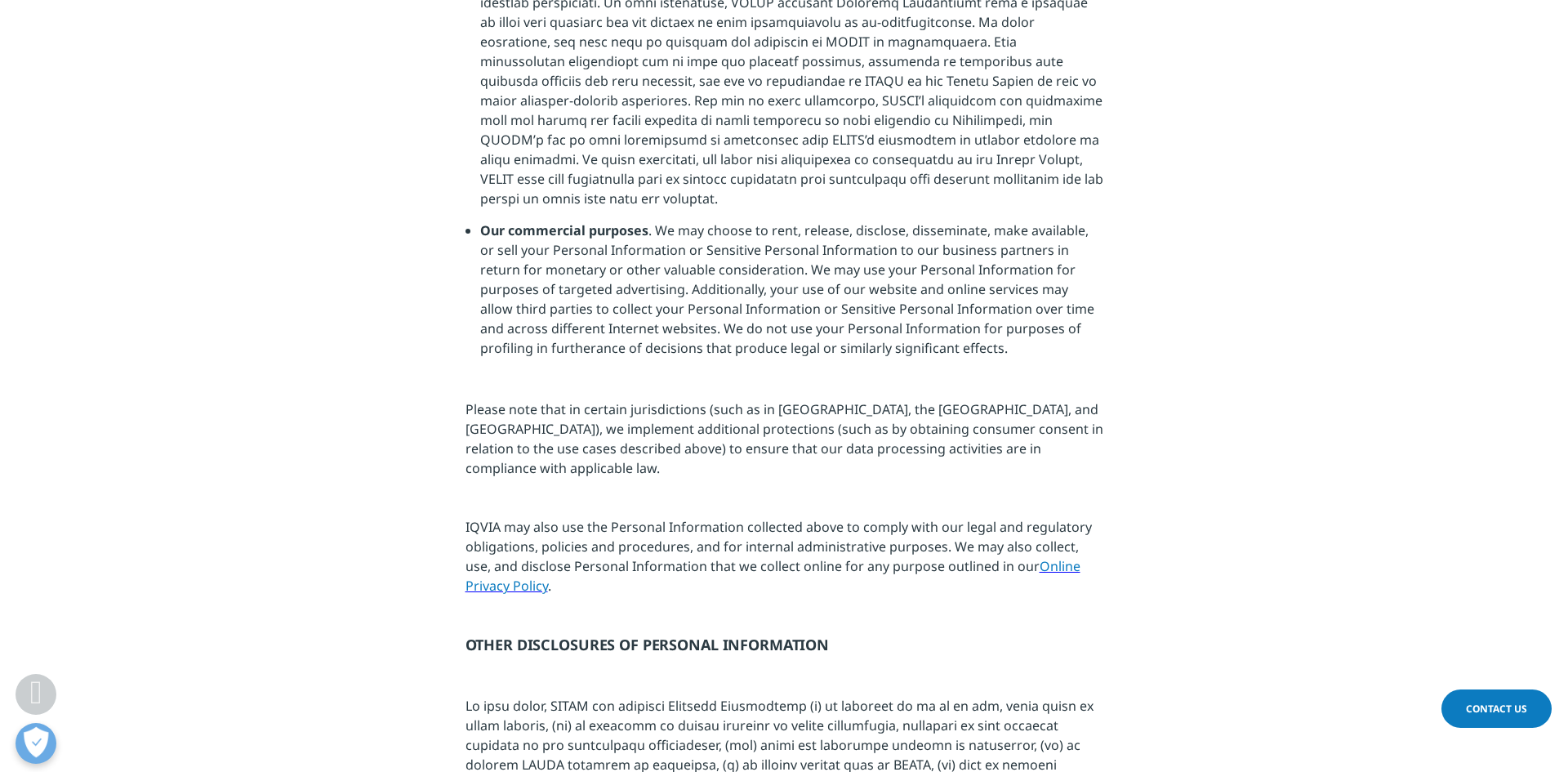
click at [1469, 703] on span "Contact Us" at bounding box center [1496, 708] width 61 height 14
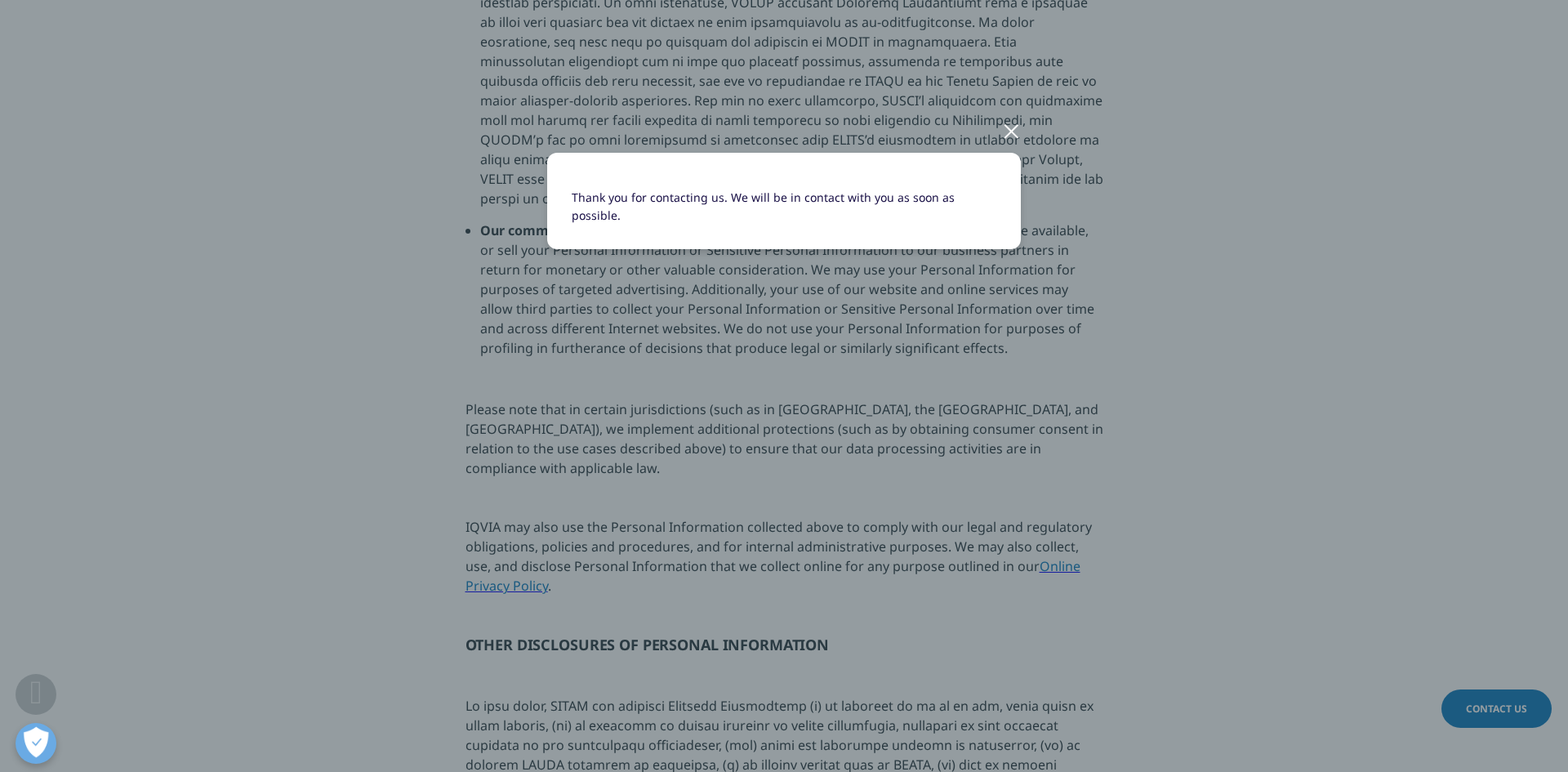
click at [1009, 125] on div at bounding box center [1011, 130] width 18 height 45
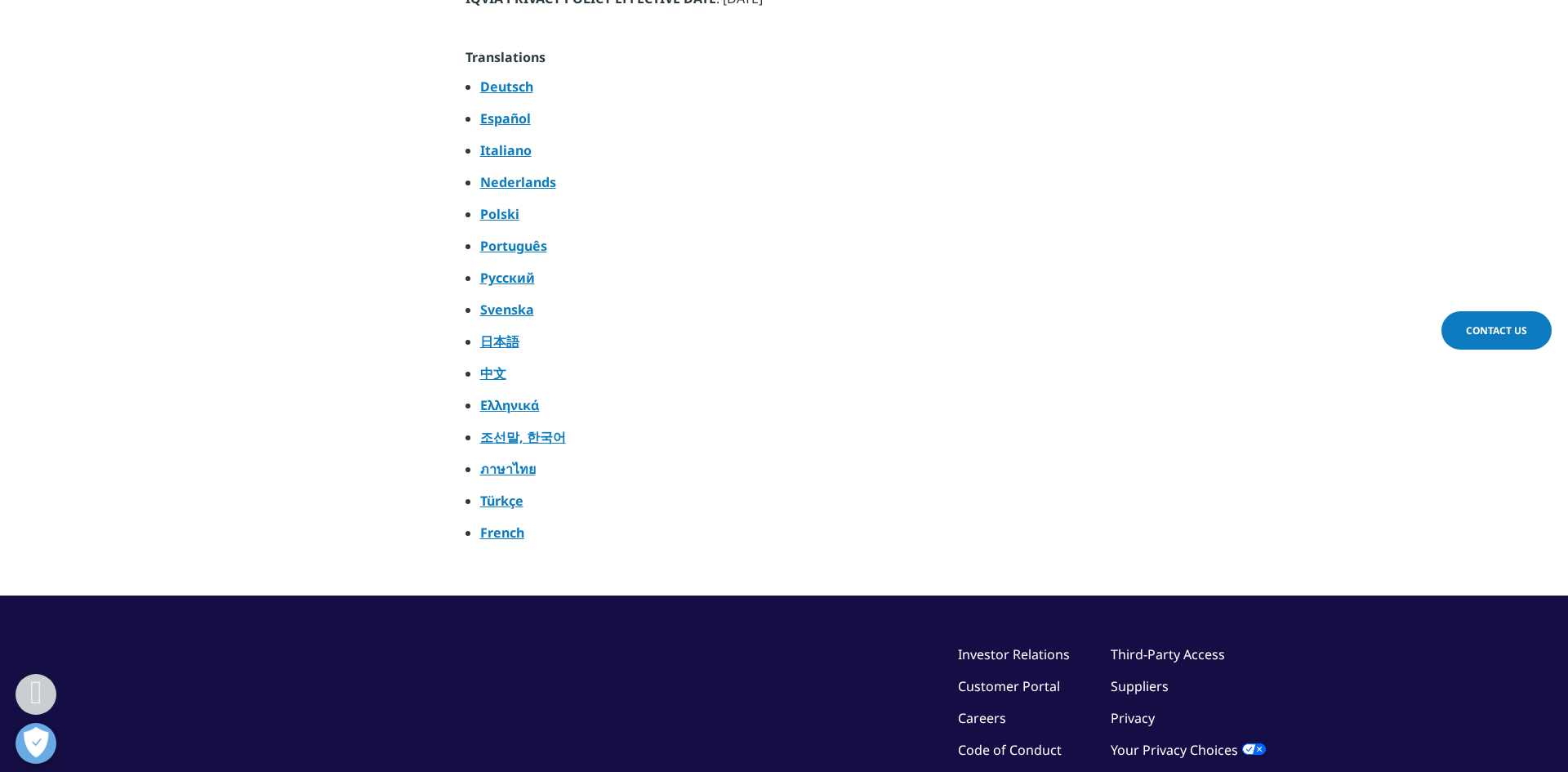
scroll to position [8675, 0]
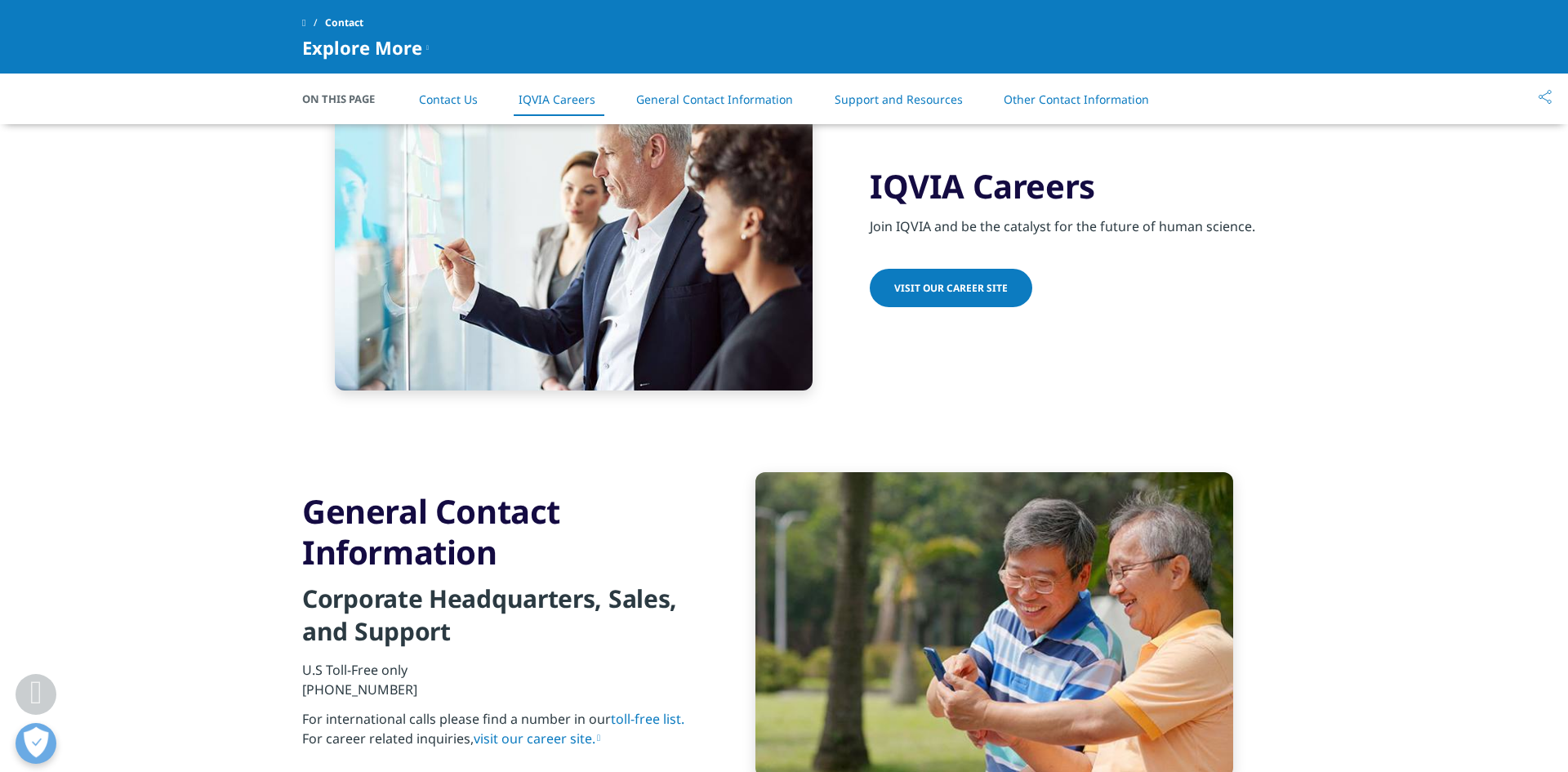
click at [930, 102] on link "Support and Resources" at bounding box center [898, 99] width 128 height 16
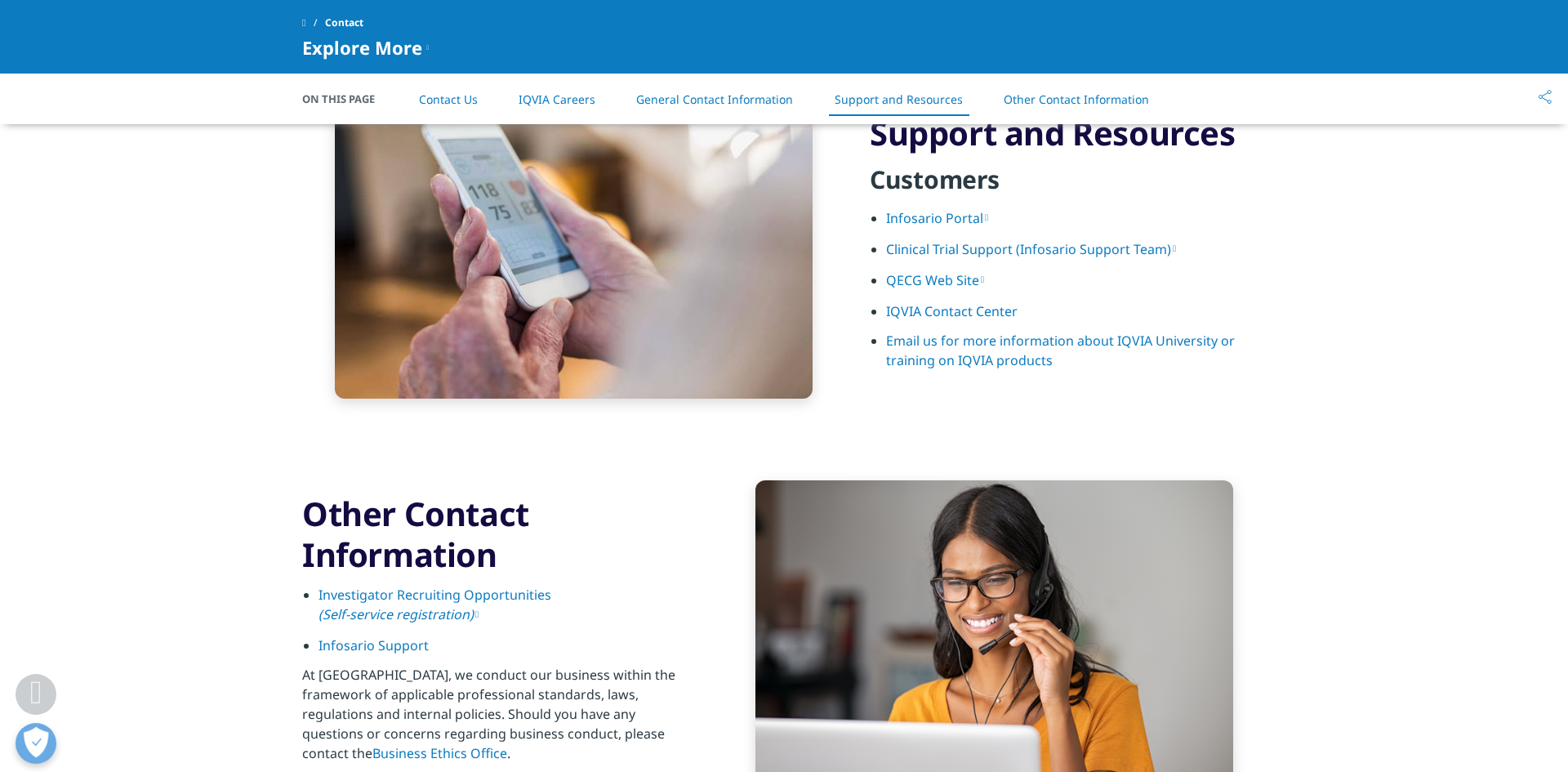
scroll to position [2157, 0]
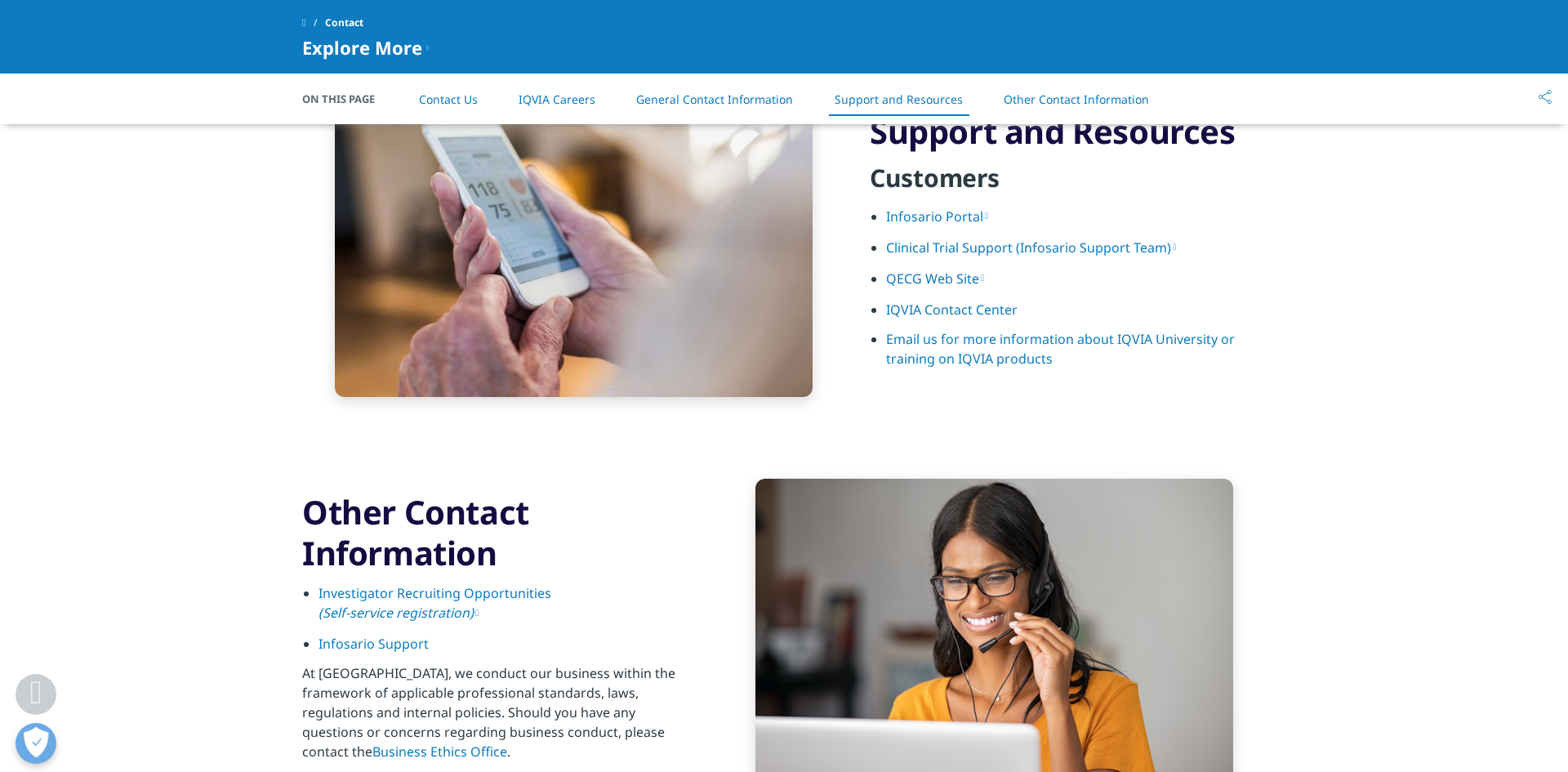
click at [955, 255] on link "Clinical Trial Support (Infosario Support Team)" at bounding box center [1031, 247] width 290 height 18
click at [978, 309] on link "IQVIA Contact Center" at bounding box center [952, 309] width 132 height 18
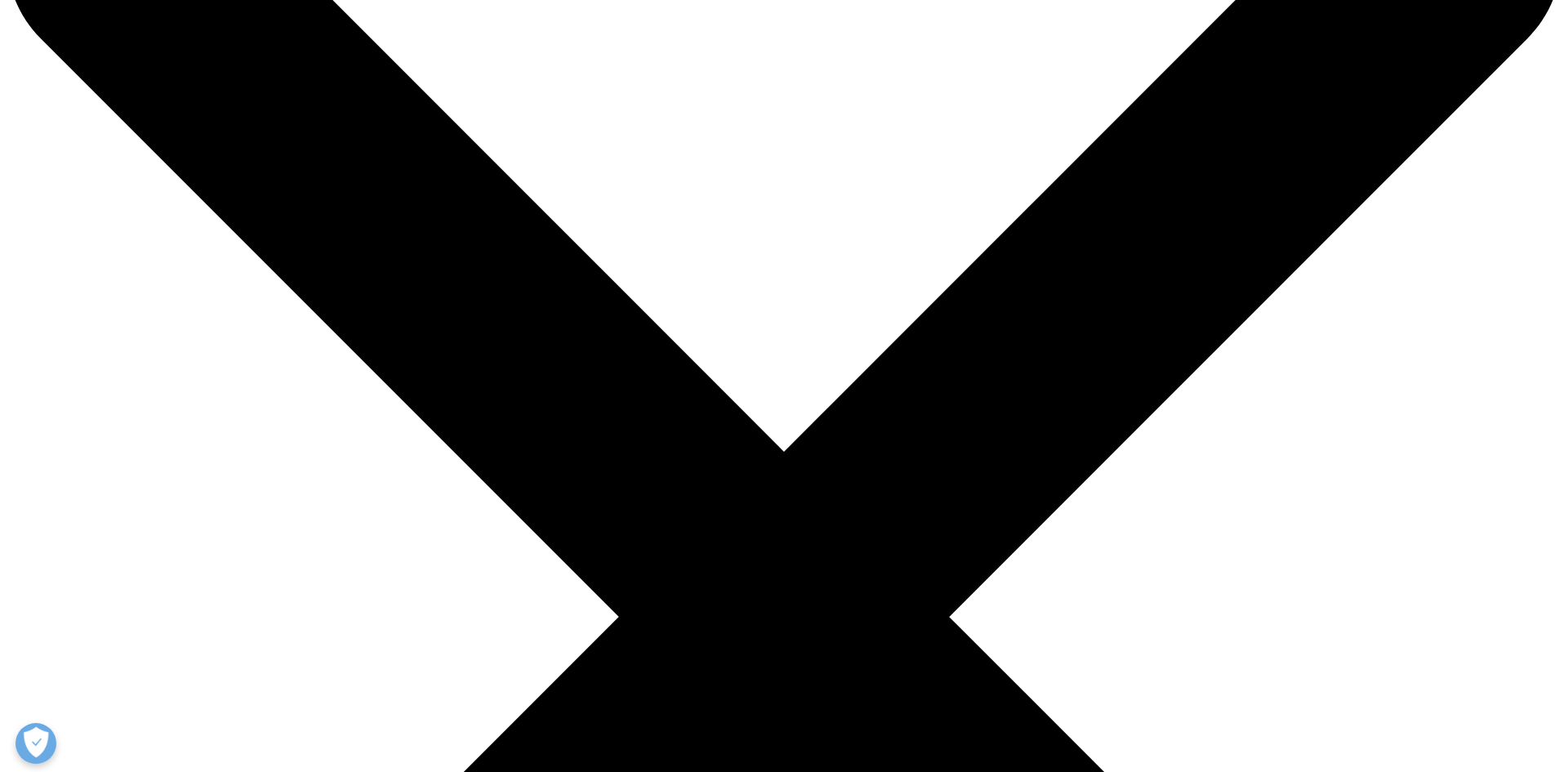
scroll to position [190, 0]
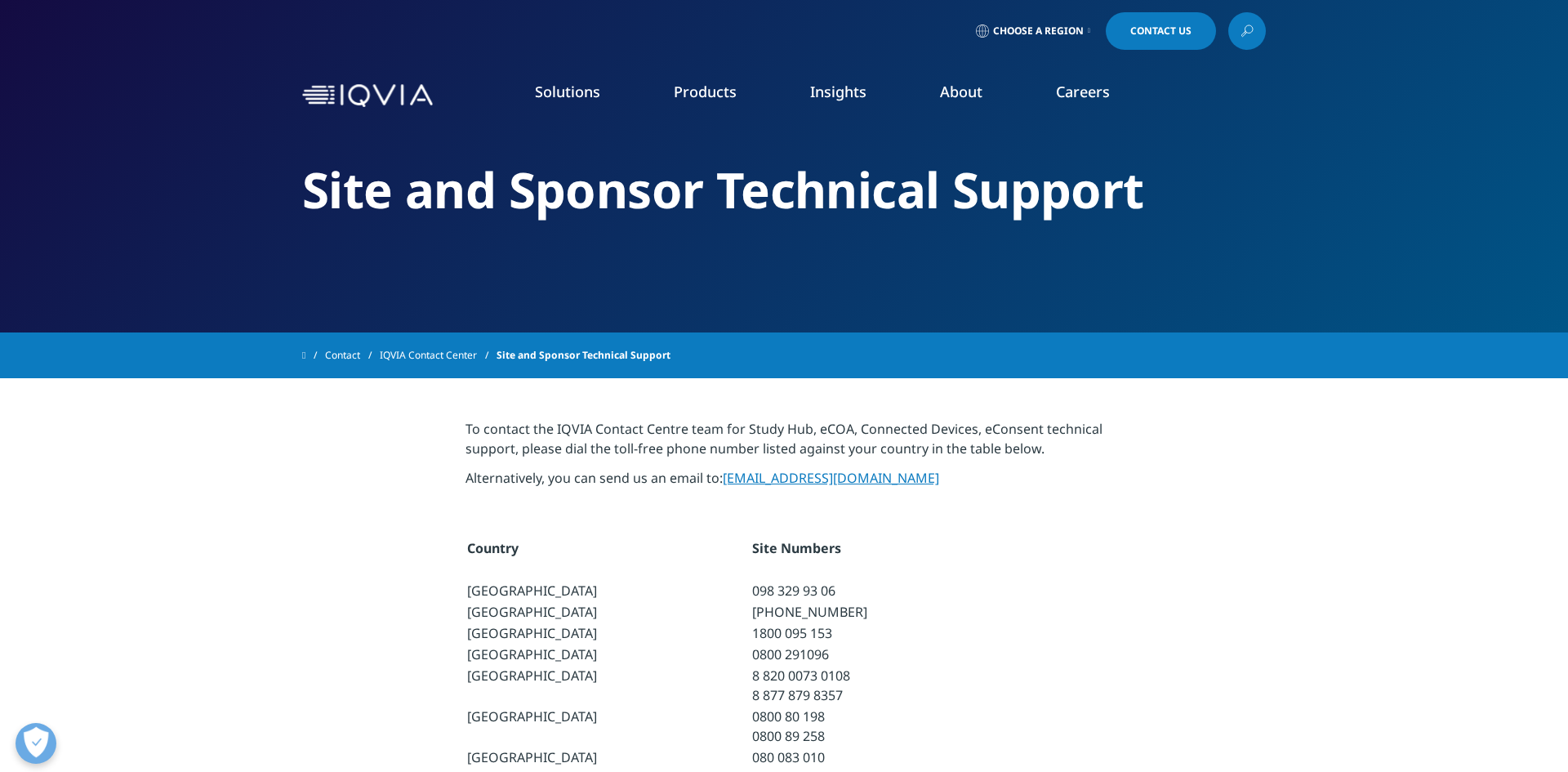
click at [1034, 32] on span "Choose a Region" at bounding box center [1038, 31] width 90 height 13
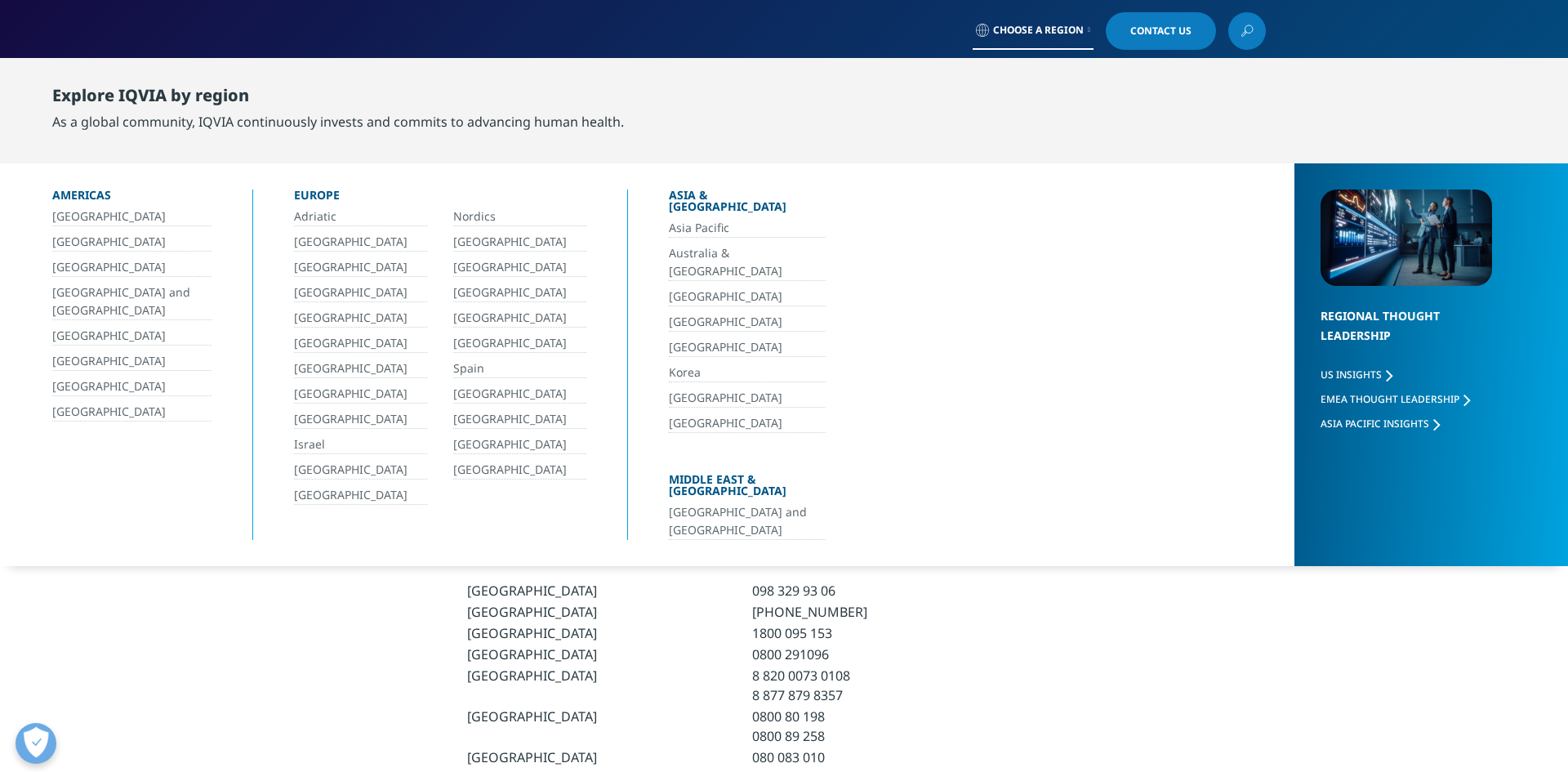
click at [129, 417] on link "[GEOGRAPHIC_DATA]" at bounding box center [132, 412] width 159 height 18
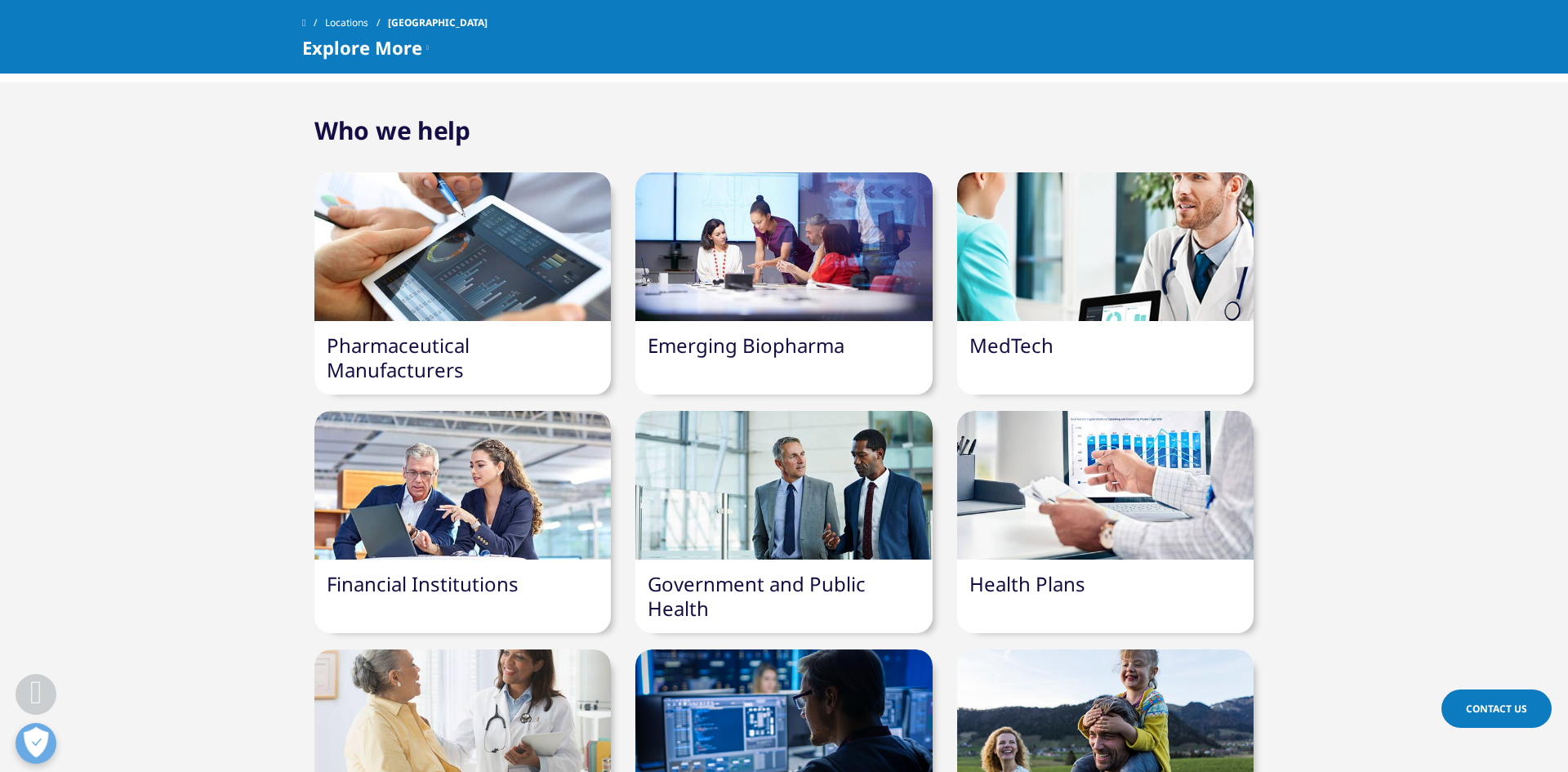
scroll to position [2076, 0]
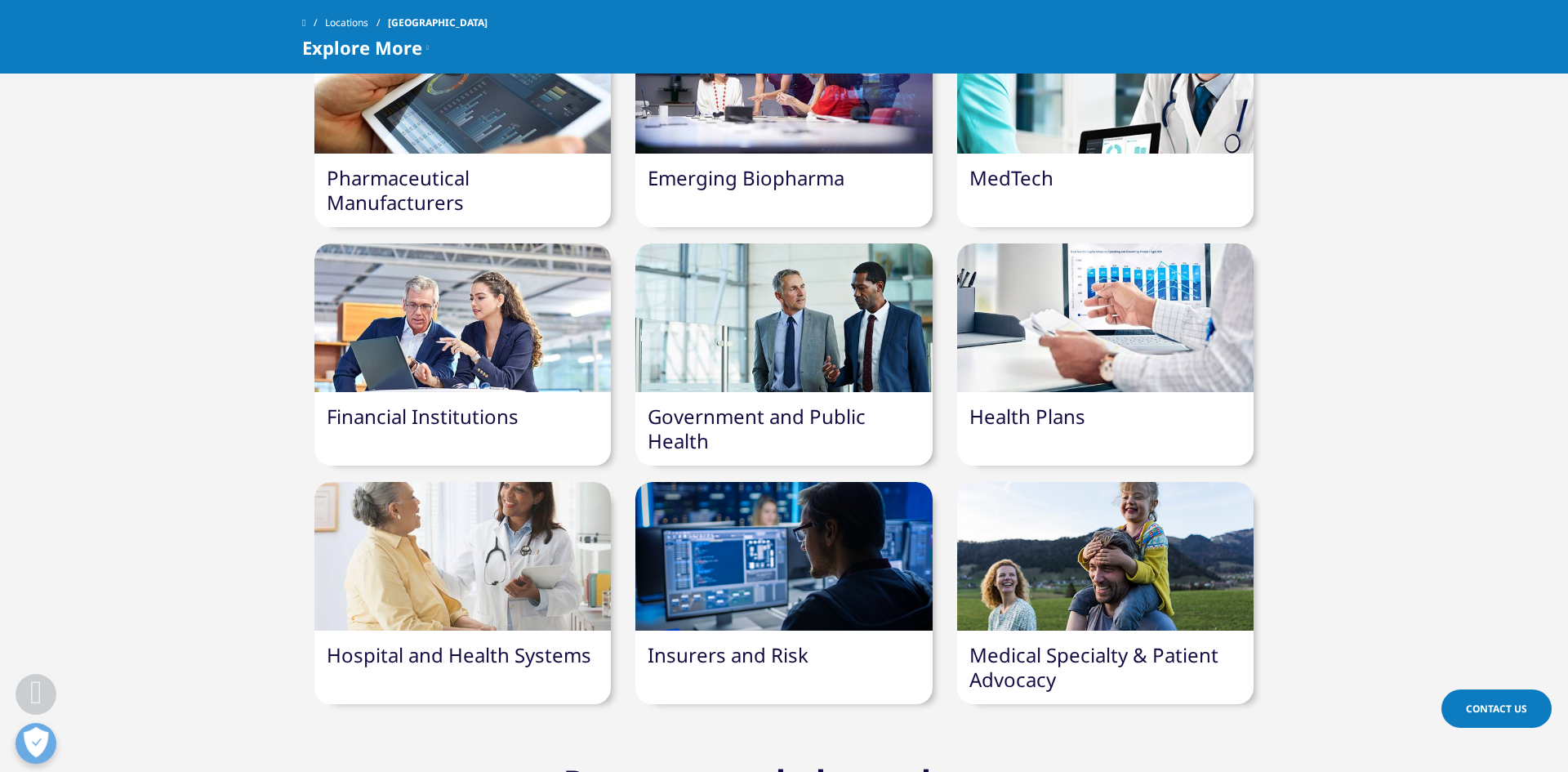
click at [691, 176] on link "Emerging Biopharma" at bounding box center [746, 177] width 197 height 27
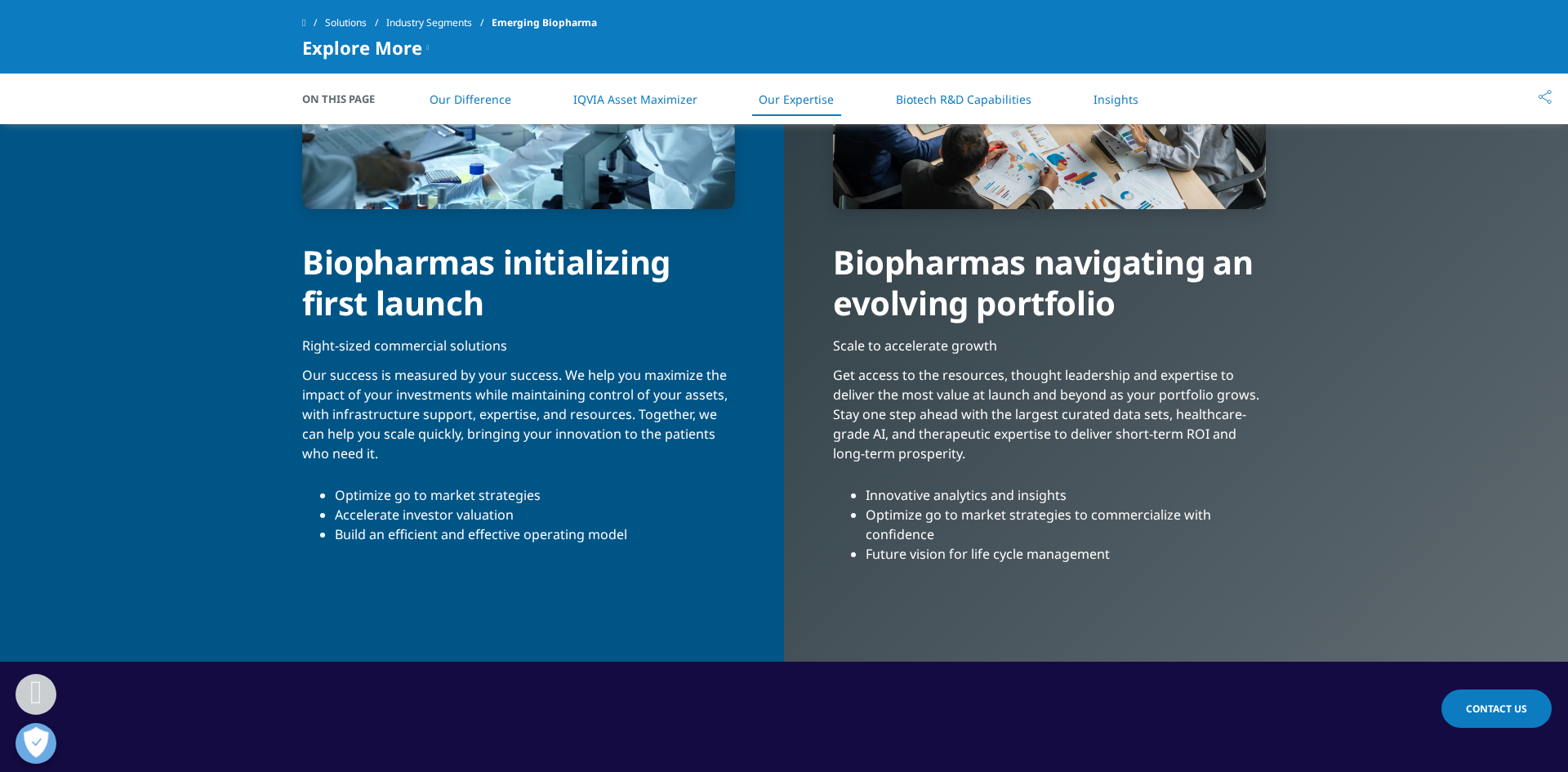
scroll to position [3097, 0]
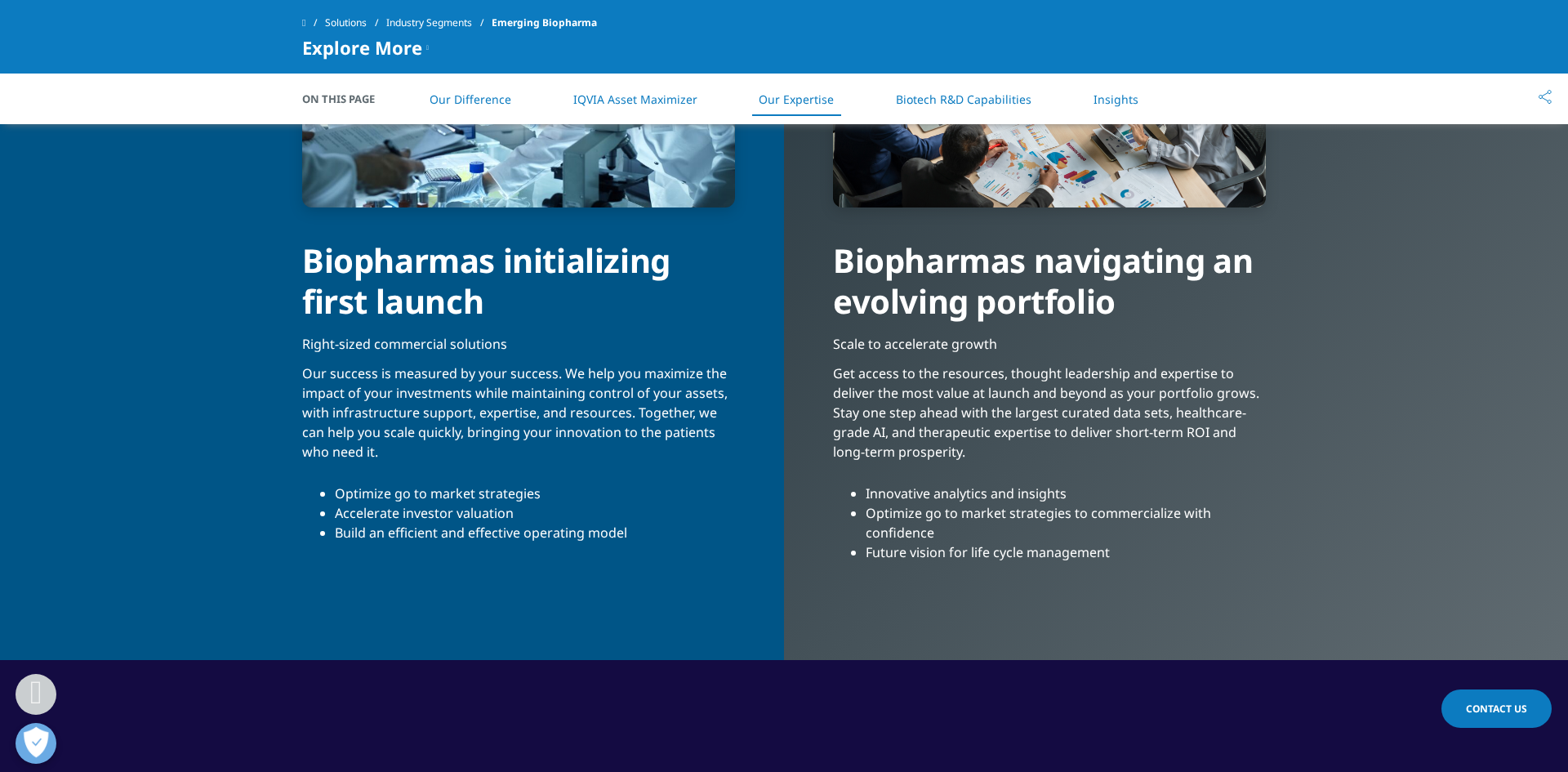
click at [933, 98] on link "Biotech R&D Capabilities" at bounding box center [963, 99] width 135 height 16
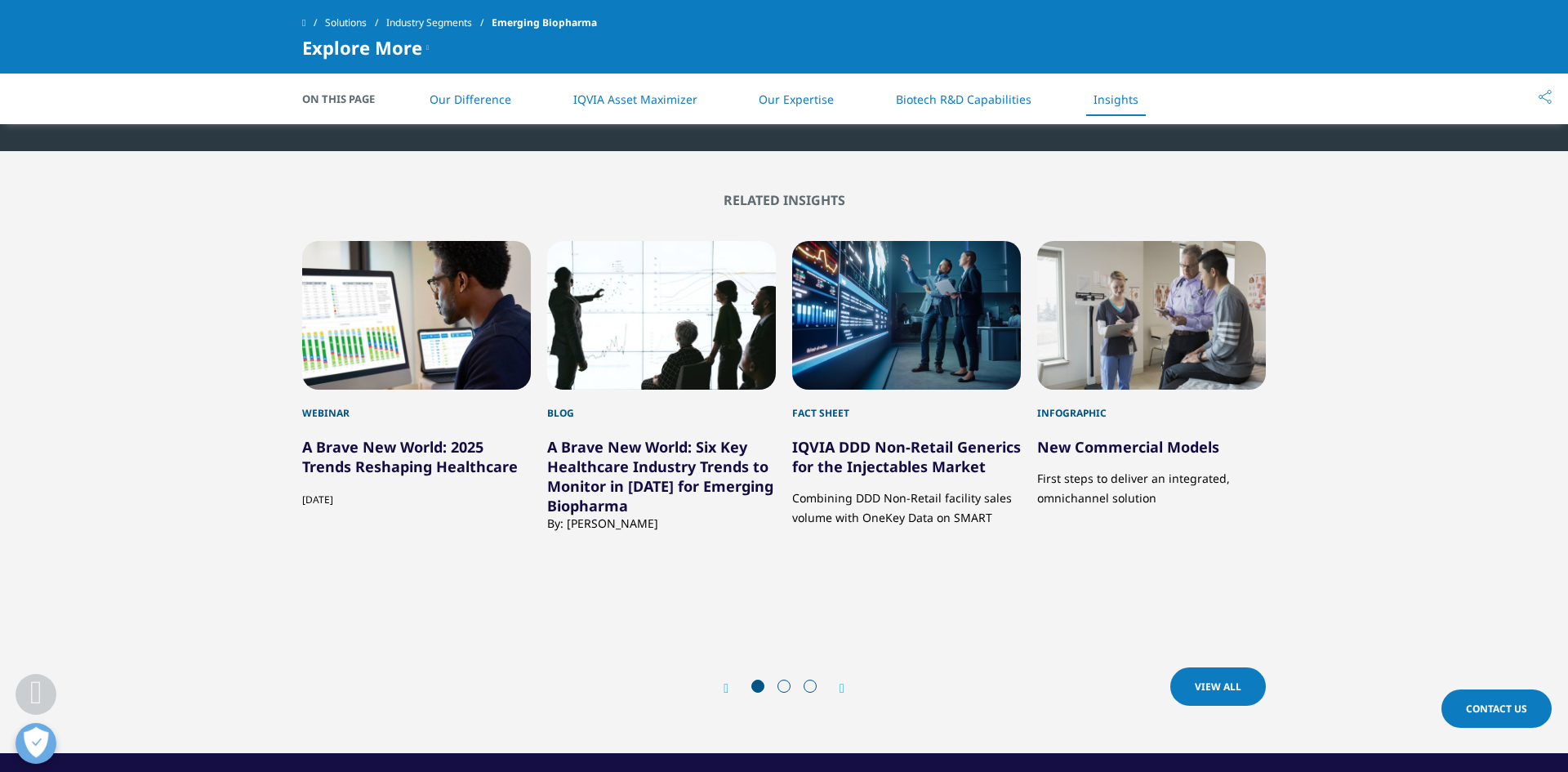
scroll to position [4704, 0]
